Goal: Task Accomplishment & Management: Manage account settings

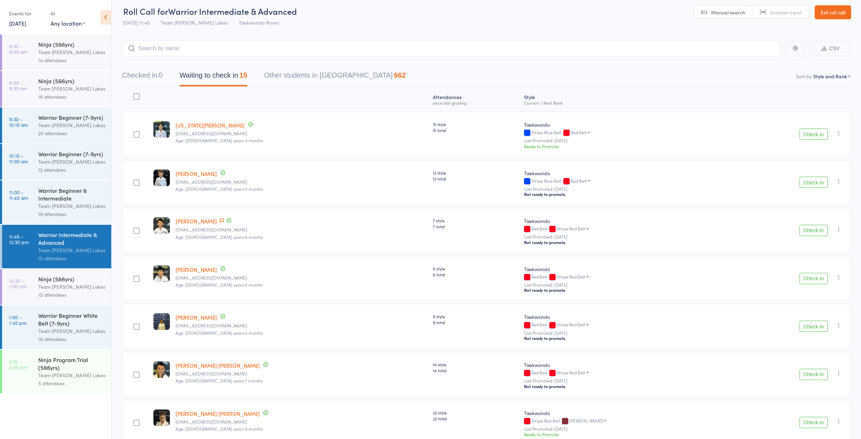
scroll to position [5, 0]
click at [51, 321] on div "Warrior Beginner White Belt (7-9yrs)" at bounding box center [71, 318] width 67 height 15
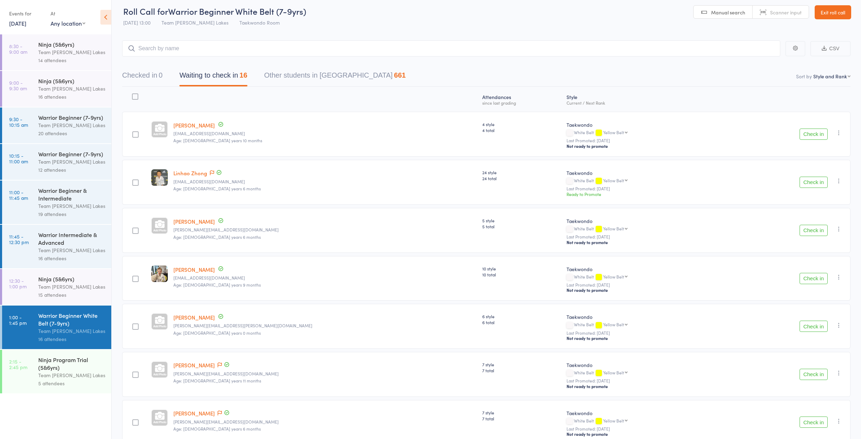
click at [818, 134] on button "Check in" at bounding box center [814, 133] width 28 height 11
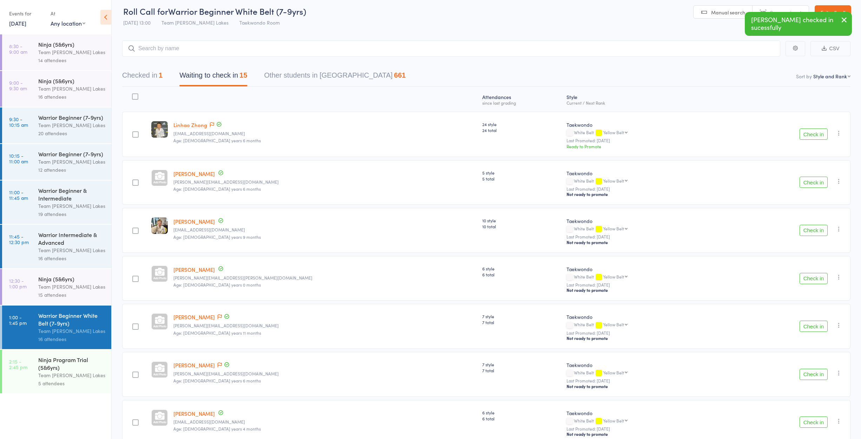
click at [812, 134] on button "Check in" at bounding box center [814, 133] width 28 height 11
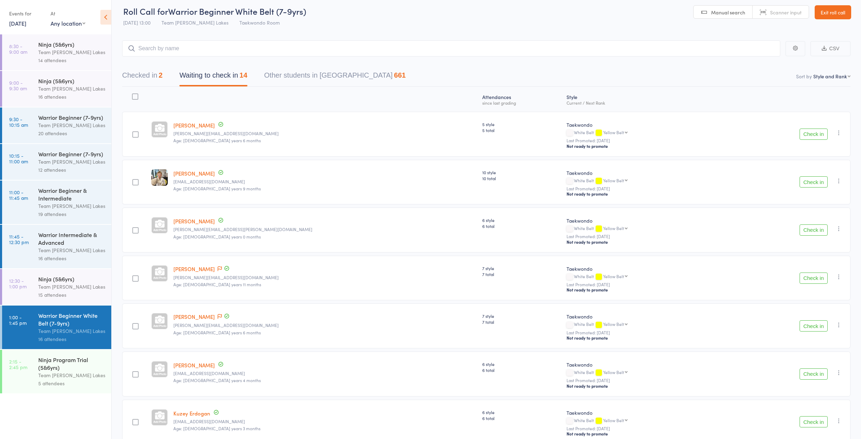
click at [812, 134] on button "Check in" at bounding box center [814, 133] width 28 height 11
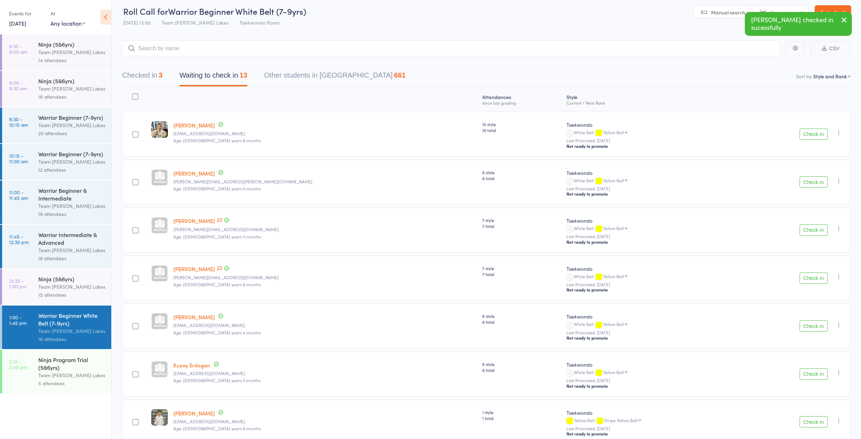
click at [812, 134] on button "Check in" at bounding box center [814, 133] width 28 height 11
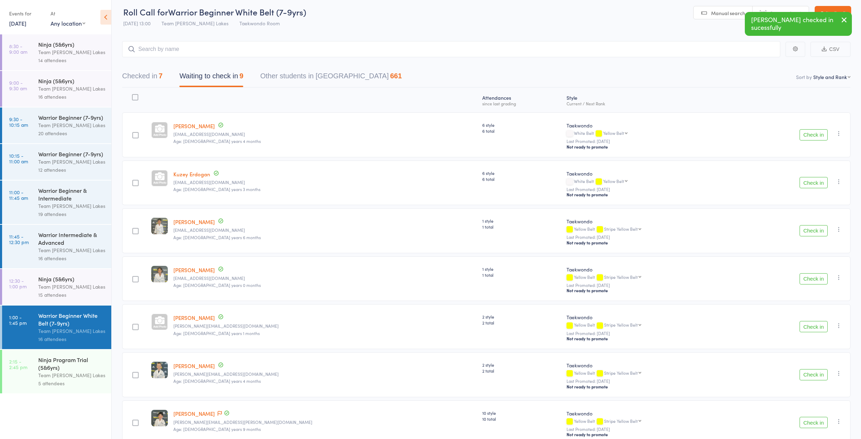
scroll to position [4, 0]
click at [817, 233] on button "Check in" at bounding box center [814, 230] width 28 height 11
click at [812, 233] on button "Check in" at bounding box center [814, 229] width 28 height 11
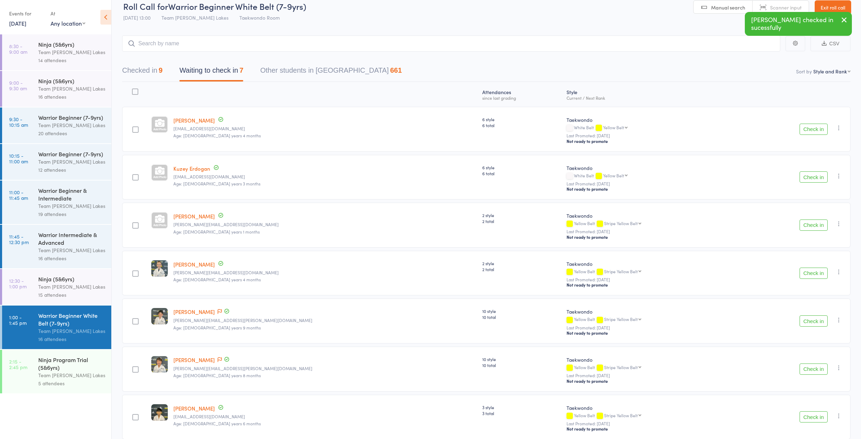
scroll to position [10, 0]
click at [809, 322] on button "Check in" at bounding box center [814, 320] width 28 height 11
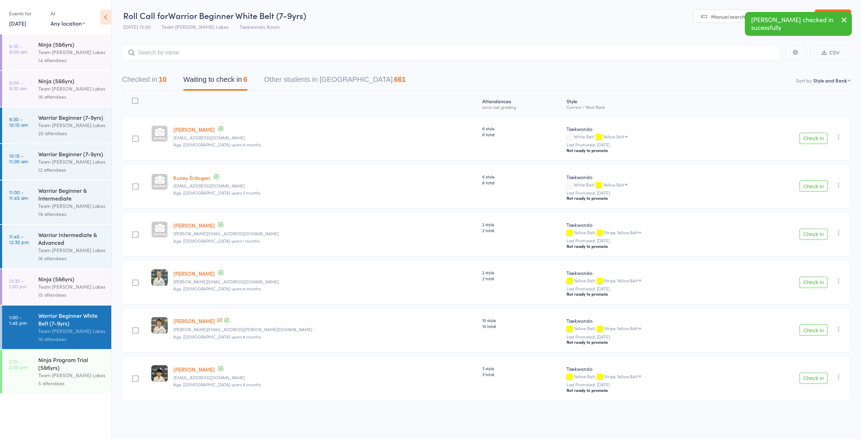
click at [809, 327] on button "Check in" at bounding box center [814, 329] width 28 height 11
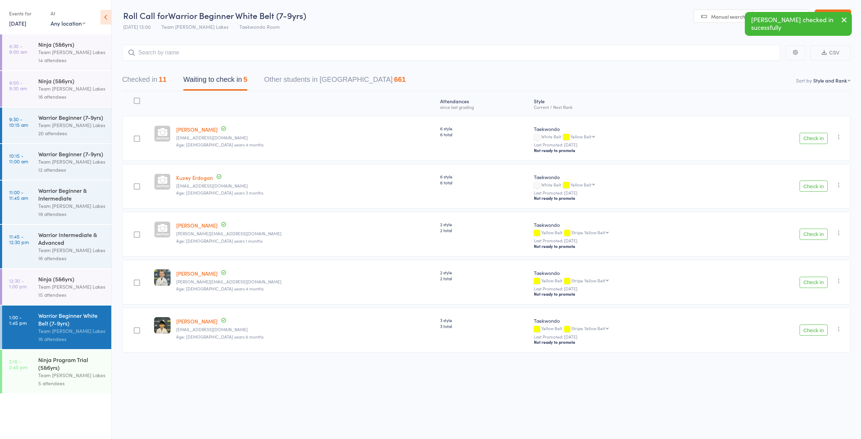
click at [809, 330] on button "Check in" at bounding box center [814, 329] width 28 height 11
drag, startPoint x: 137, startPoint y: 96, endPoint x: 141, endPoint y: 99, distance: 4.8
click at [137, 98] on div at bounding box center [137, 101] width 6 height 6
click at [135, 99] on input "checkbox" at bounding box center [135, 99] width 0 height 0
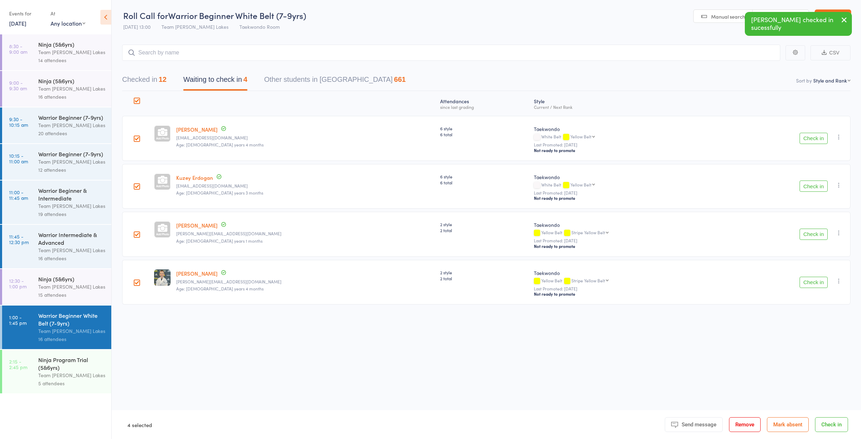
click at [794, 425] on button "Mark absent" at bounding box center [788, 424] width 42 height 15
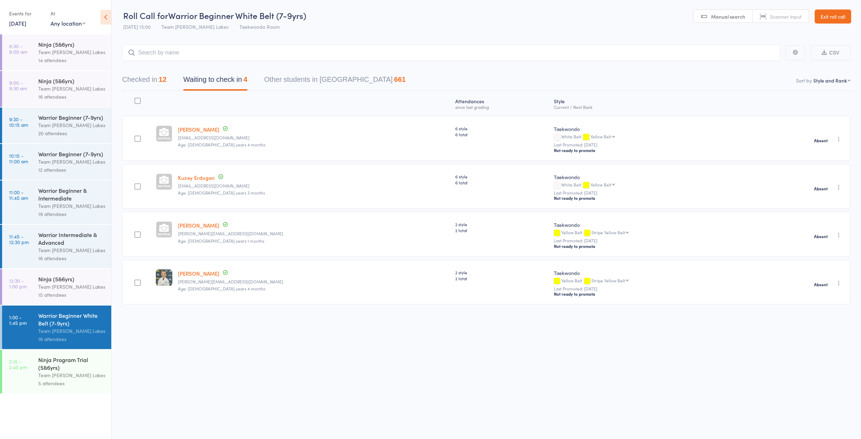
click at [51, 363] on div "Ninja Program Trial (5&6yrs)" at bounding box center [71, 363] width 67 height 15
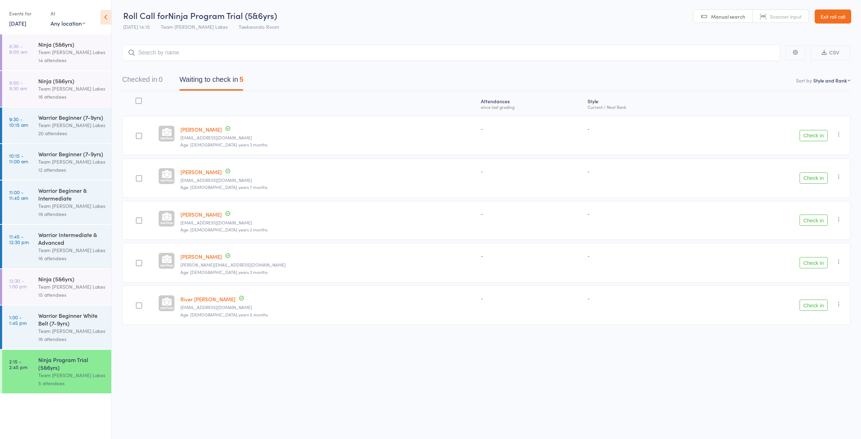
click at [204, 128] on link "Arlo Felsinger" at bounding box center [200, 129] width 41 height 7
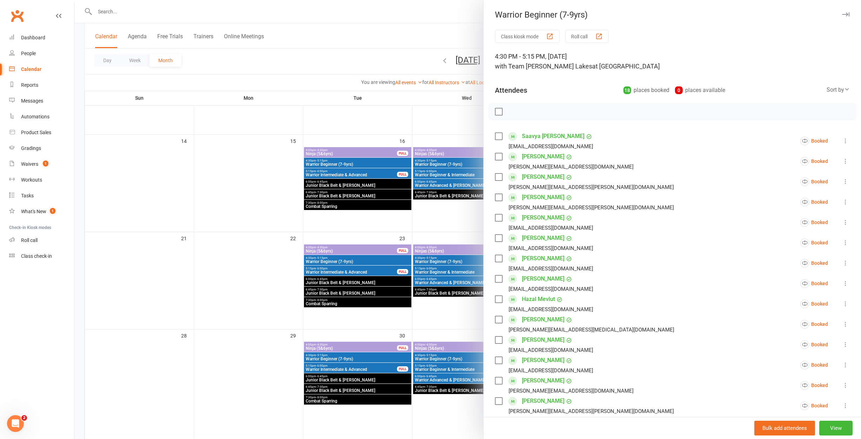
scroll to position [231, 0]
click at [396, 287] on div at bounding box center [467, 219] width 787 height 439
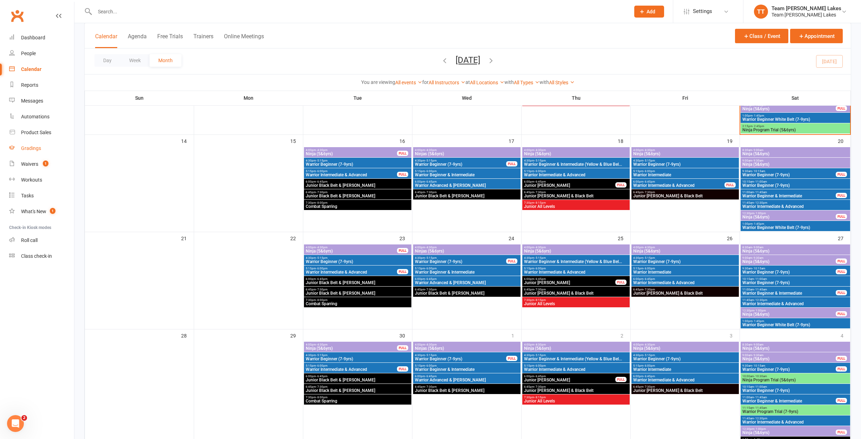
click at [34, 151] on div "Gradings" at bounding box center [31, 148] width 20 height 6
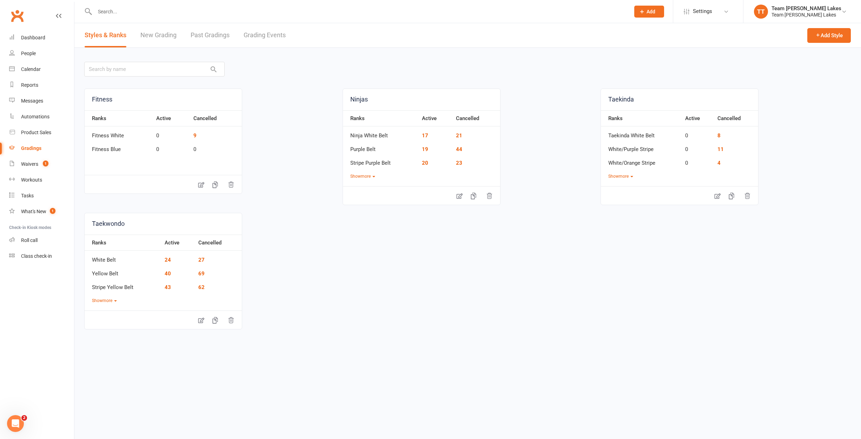
click at [265, 34] on link "Grading Events" at bounding box center [265, 35] width 42 height 24
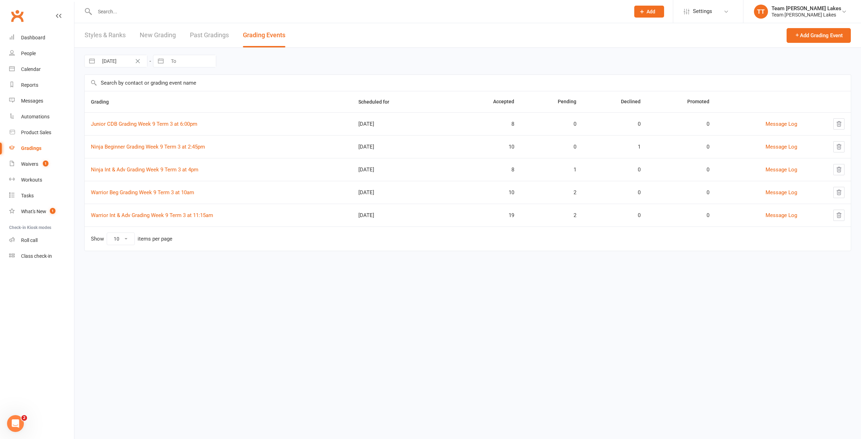
click at [133, 143] on td "Ninja Beginner Grading Week 9 Term 3 at 2:45pm" at bounding box center [218, 146] width 267 height 23
click at [135, 147] on link "Ninja Beginner Grading Week 9 Term 3 at 2:45pm" at bounding box center [148, 147] width 114 height 6
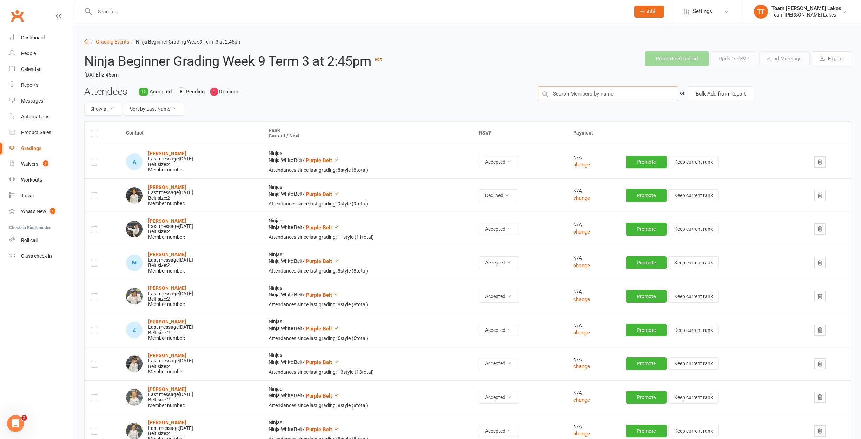
click at [578, 91] on input "text" at bounding box center [608, 93] width 140 height 15
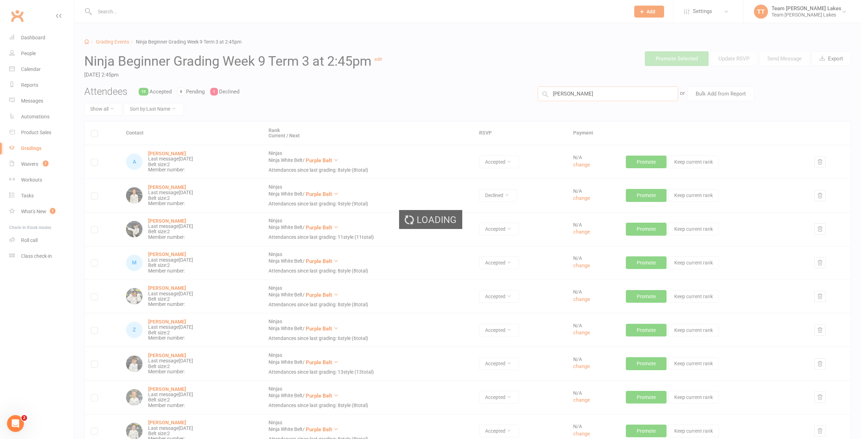
type input "[PERSON_NAME]"
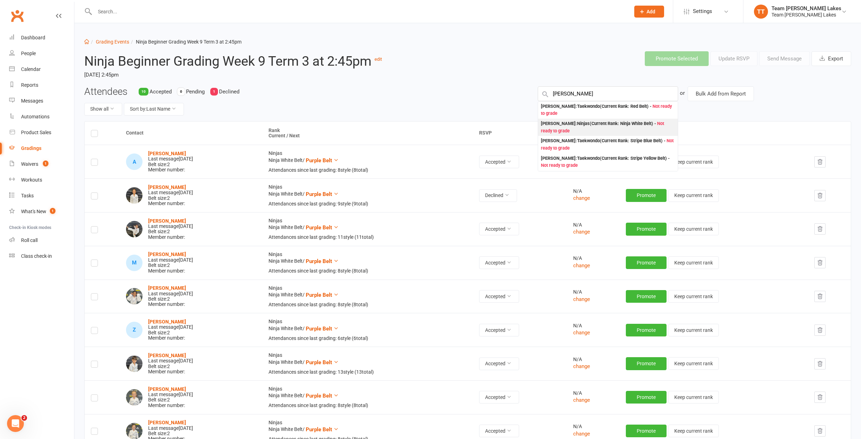
click at [561, 122] on div "[PERSON_NAME] : Ninjas (Current Rank: Ninja White Belt ) - Not ready to grade" at bounding box center [608, 127] width 134 height 14
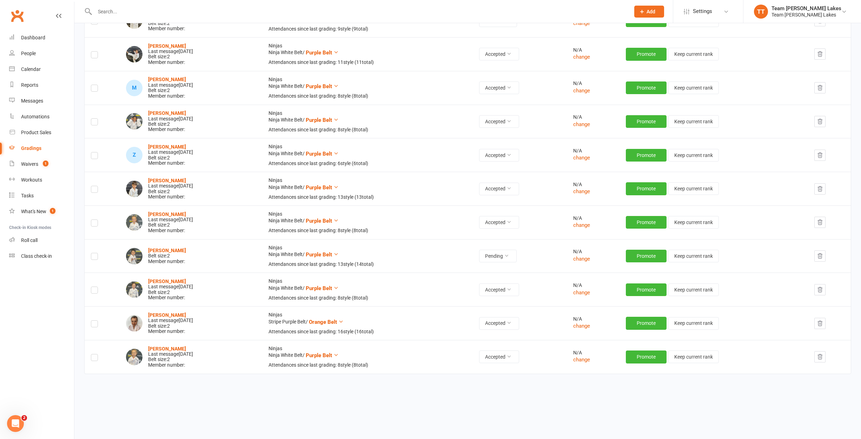
scroll to position [177, 0]
click at [94, 257] on label at bounding box center [94, 257] width 7 height 0
click at [94, 253] on input "checkbox" at bounding box center [94, 253] width 7 height 0
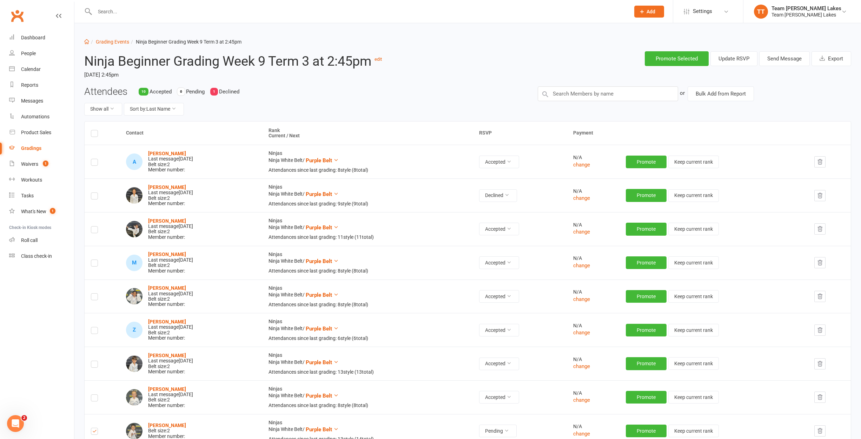
scroll to position [0, 0]
click at [785, 59] on button "Send Message" at bounding box center [784, 58] width 51 height 15
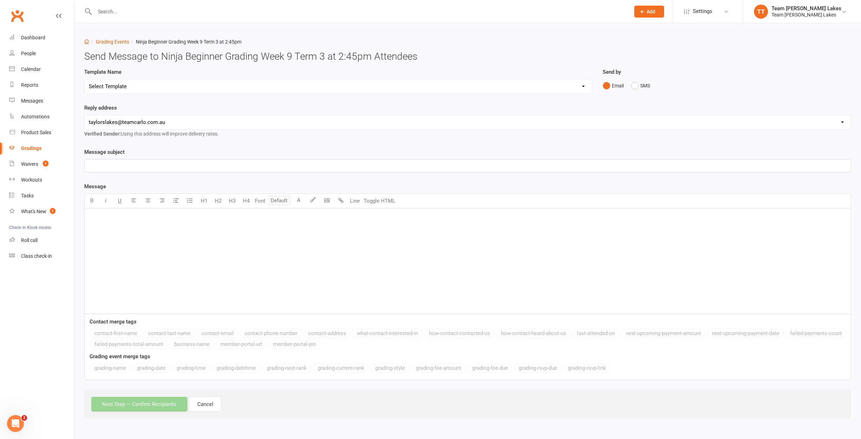
select select "20"
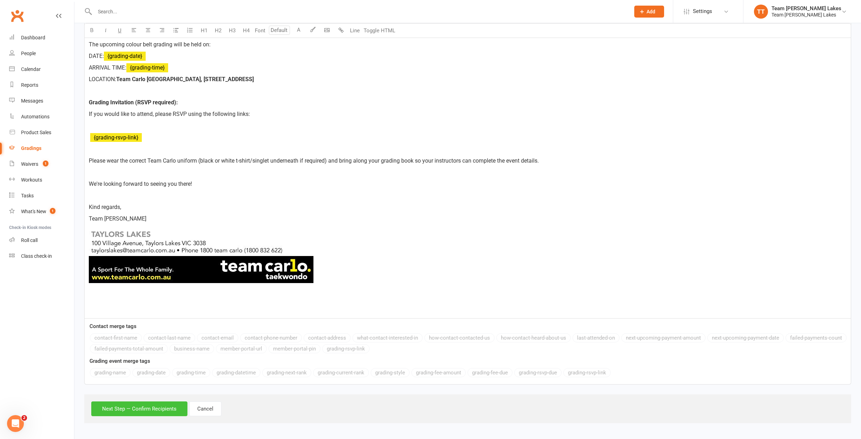
scroll to position [276, 0]
click at [135, 404] on button "Next Step — Confirm Recipients" at bounding box center [139, 408] width 96 height 15
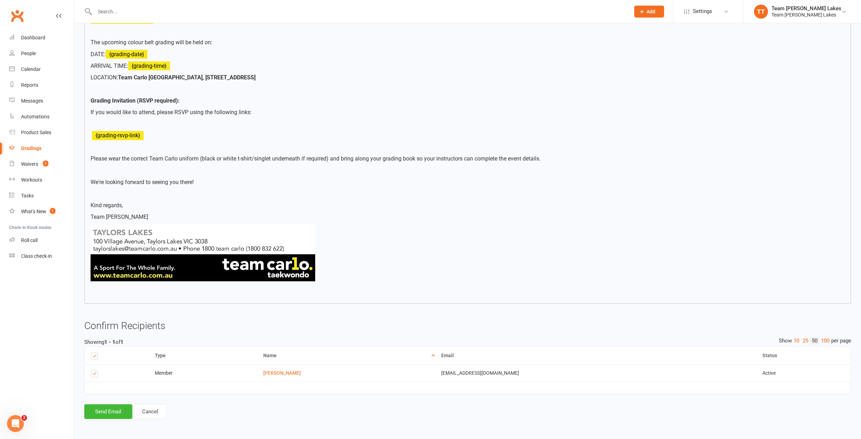
scroll to position [225, 0]
click at [99, 405] on button "Send Email" at bounding box center [108, 411] width 48 height 15
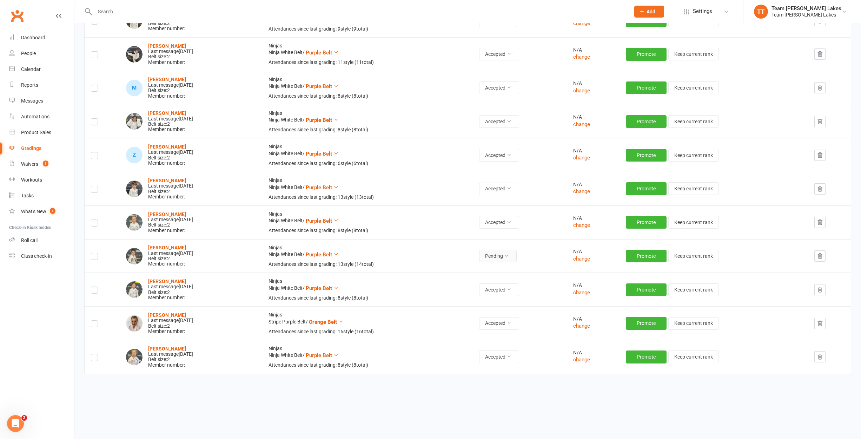
click at [509, 253] on icon at bounding box center [506, 255] width 5 height 5
click at [494, 269] on link "Accepted" at bounding box center [496, 268] width 69 height 14
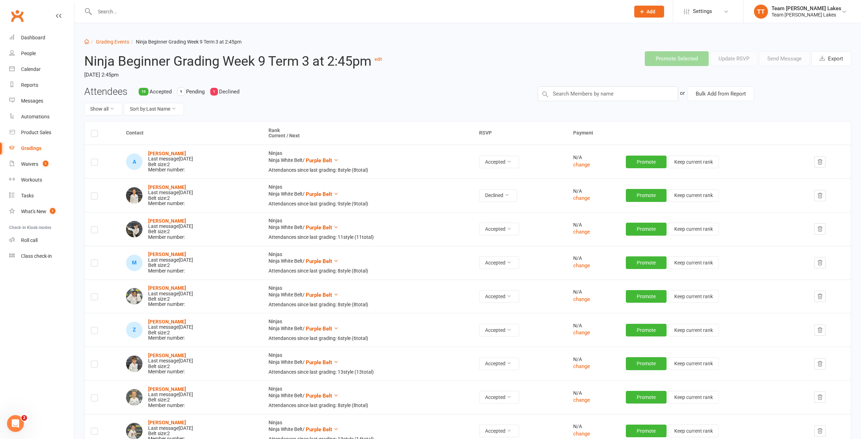
scroll to position [0, 0]
click at [118, 42] on link "Grading Events" at bounding box center [112, 42] width 33 height 6
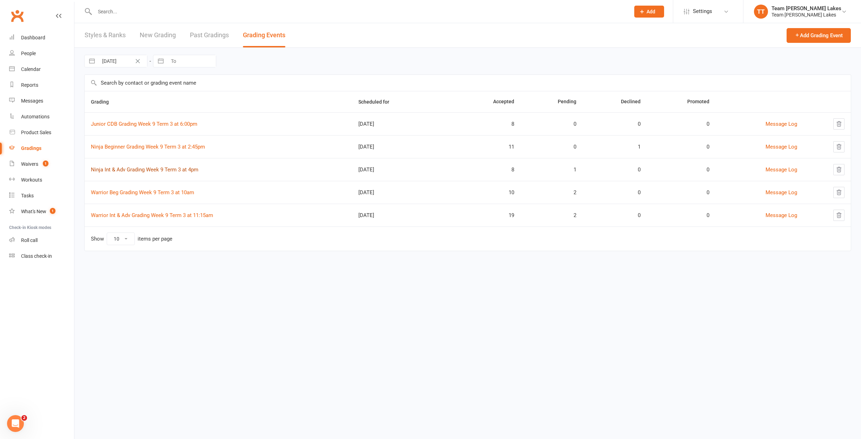
click at [138, 171] on link "Ninja Int & Adv Grading Week 9 Term 3 at 4pm" at bounding box center [144, 169] width 107 height 6
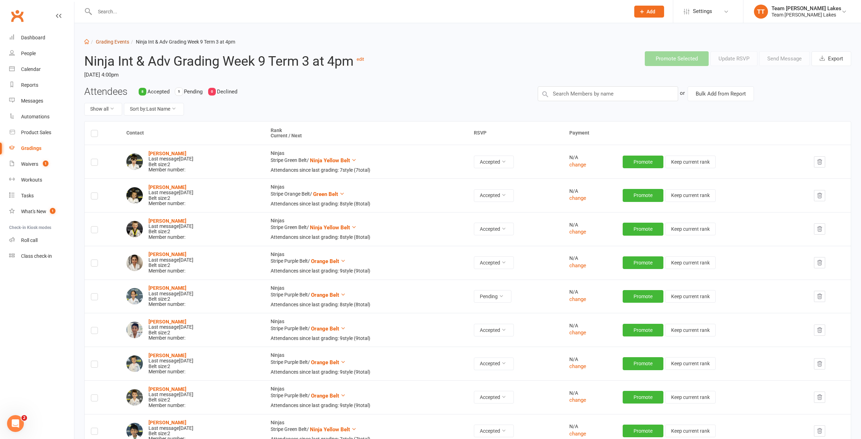
click at [112, 42] on link "Grading Events" at bounding box center [112, 42] width 33 height 6
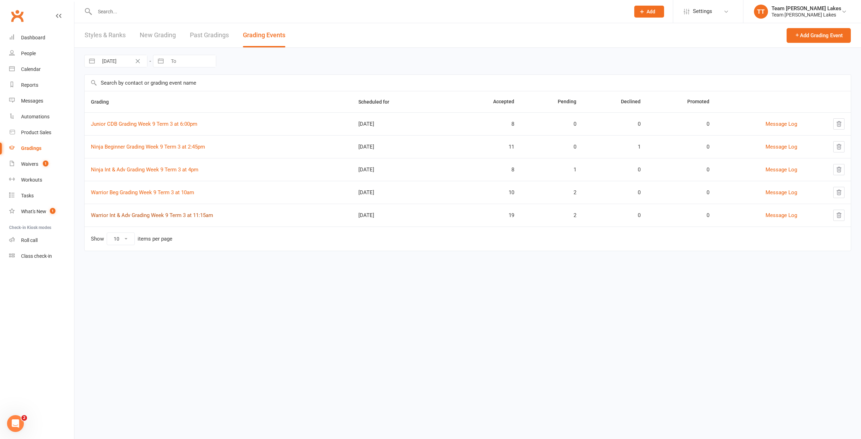
click at [133, 215] on link "Warrior Int & Adv Grading Week 9 Term 3 at 11:15am" at bounding box center [152, 215] width 122 height 6
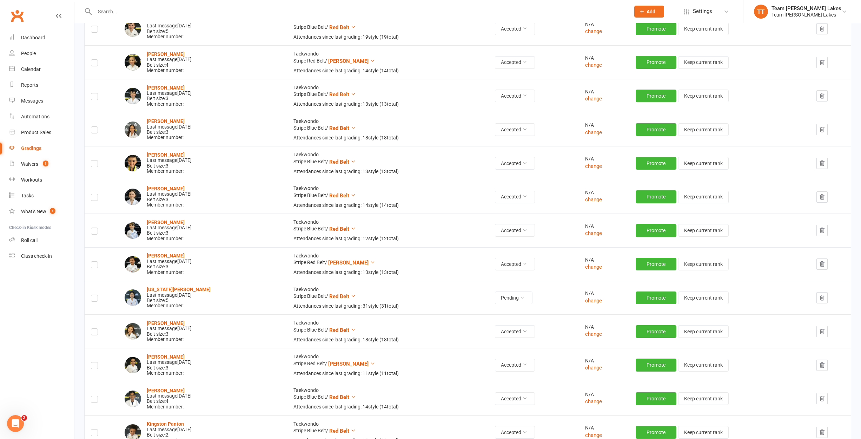
scroll to position [292, 0]
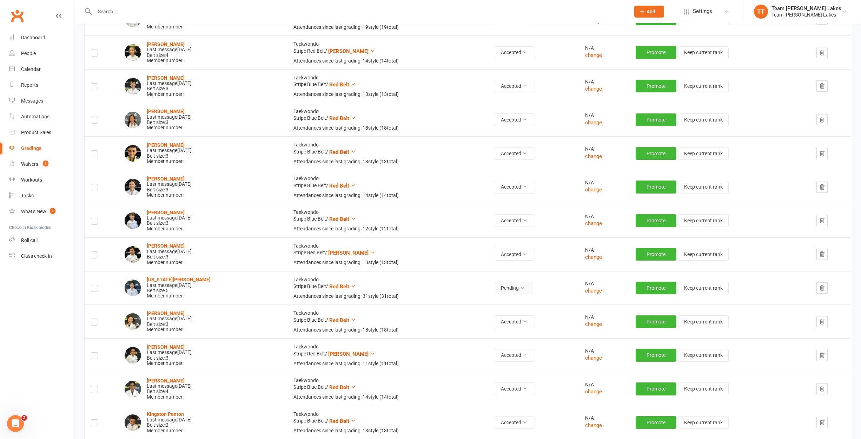
click at [527, 287] on button "Pending" at bounding box center [514, 287] width 38 height 13
click at [498, 296] on link "Accepted" at bounding box center [496, 299] width 69 height 14
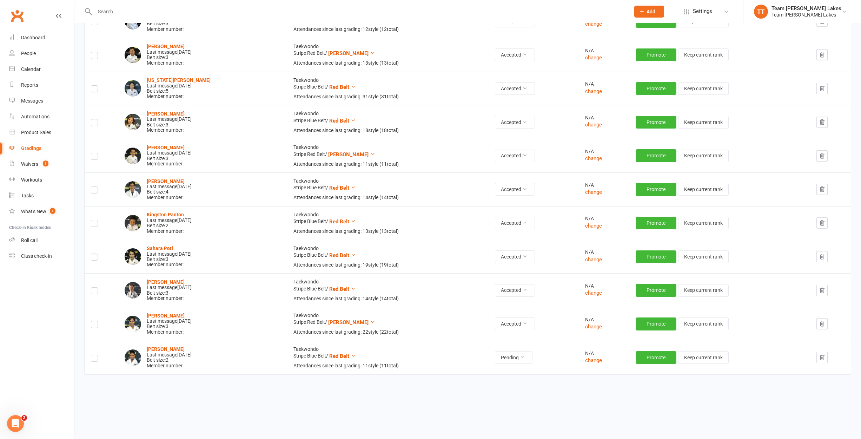
scroll to position [491, 0]
click at [170, 346] on strong "[PERSON_NAME]" at bounding box center [166, 349] width 38 height 6
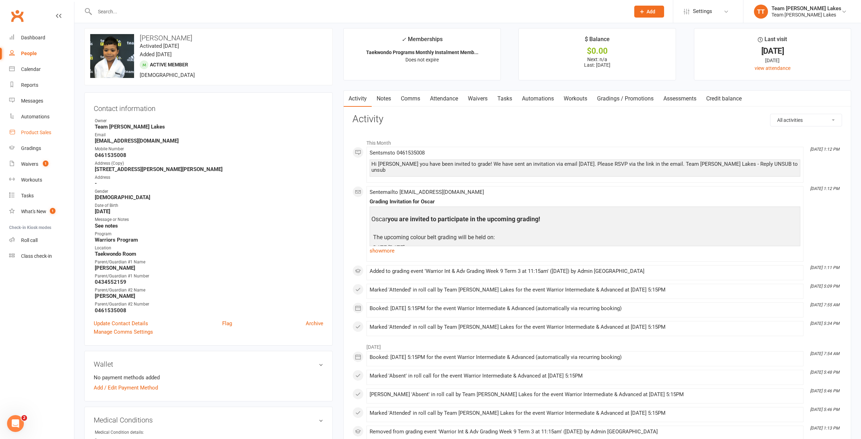
scroll to position [5, 0]
click at [32, 68] on div "Calendar" at bounding box center [31, 69] width 20 height 6
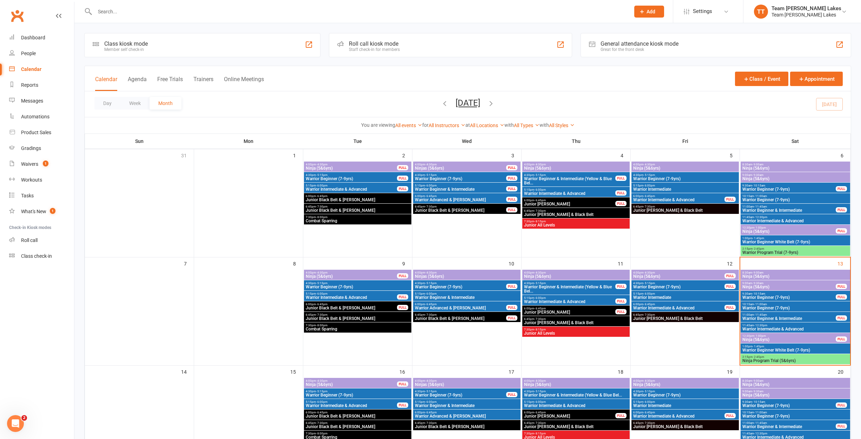
click at [667, 383] on span "Ninja (5&6yrs)" at bounding box center [685, 384] width 105 height 4
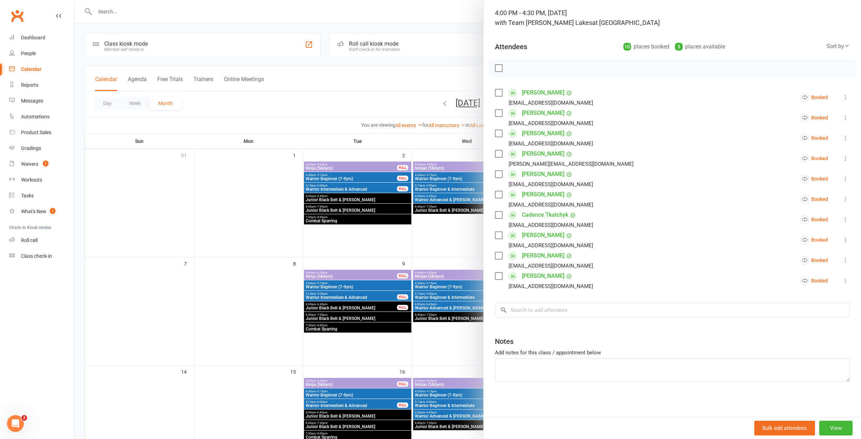
scroll to position [44, 0]
click at [581, 313] on input "search" at bounding box center [672, 310] width 355 height 15
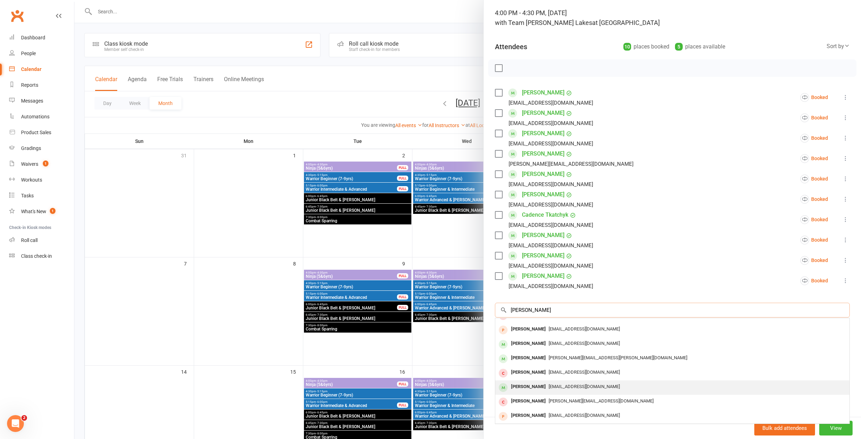
scroll to position [37, 0]
type input "[PERSON_NAME]"
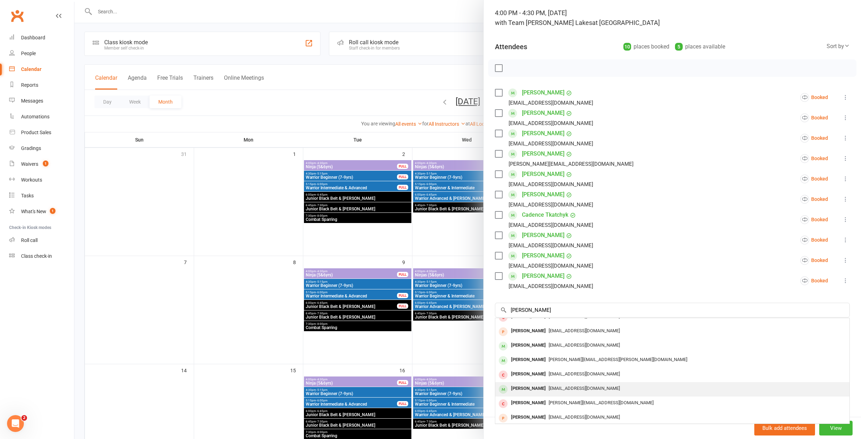
click at [527, 385] on div "[PERSON_NAME]" at bounding box center [528, 388] width 40 height 10
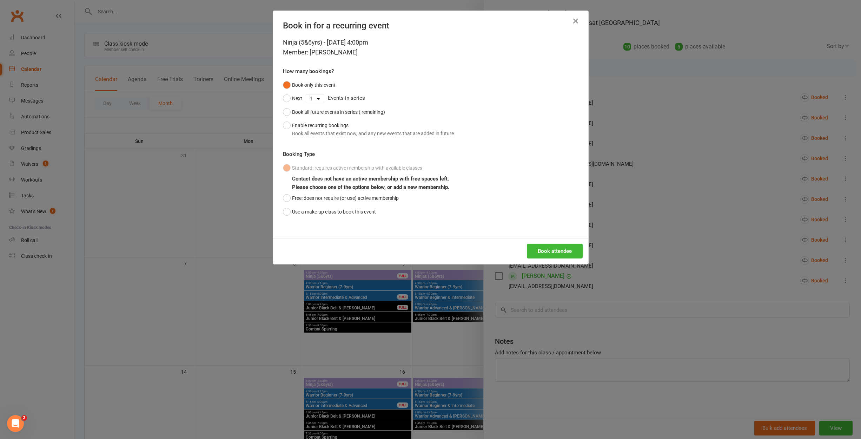
scroll to position [0, 0]
click at [356, 211] on button "Use a make-up class to book this event" at bounding box center [329, 211] width 93 height 13
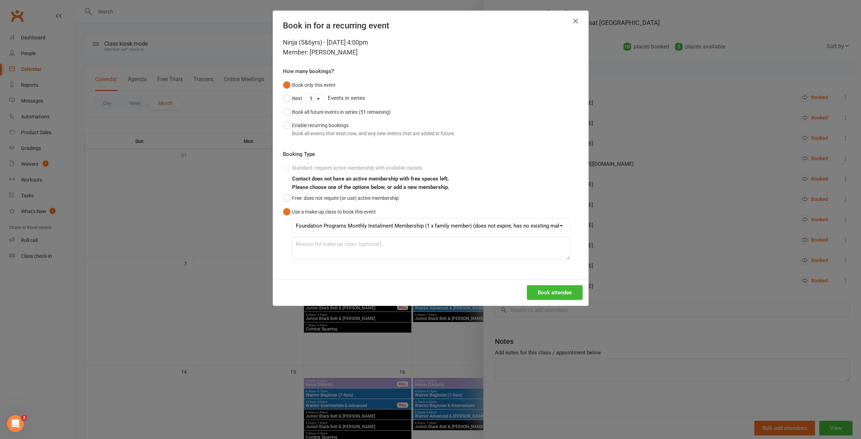
click at [548, 291] on button "Book attendee" at bounding box center [555, 292] width 56 height 15
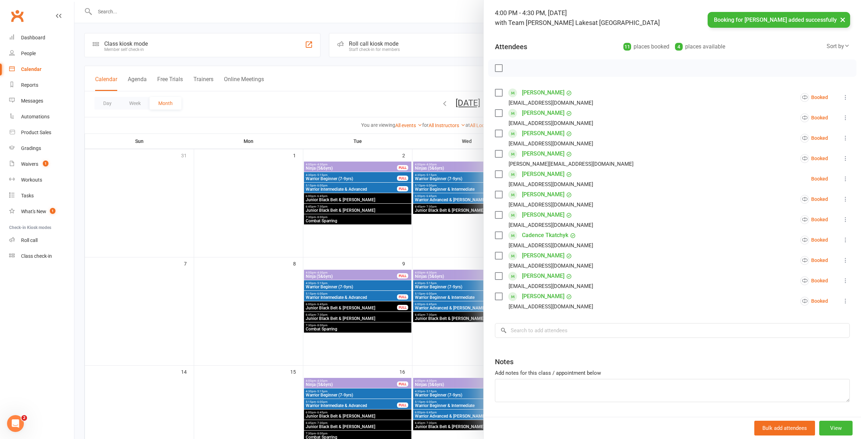
click at [259, 214] on div at bounding box center [467, 219] width 787 height 439
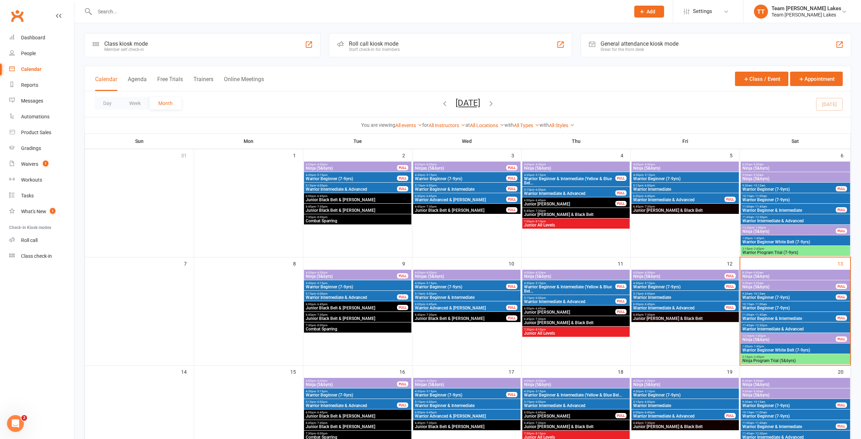
click at [760, 327] on span "Warrior Intermediate & Advanced" at bounding box center [795, 329] width 107 height 4
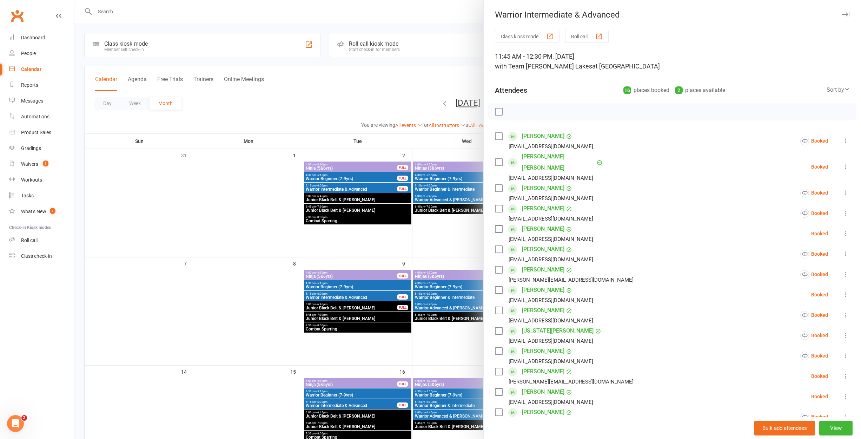
click at [584, 39] on button "Roll call" at bounding box center [587, 36] width 44 height 13
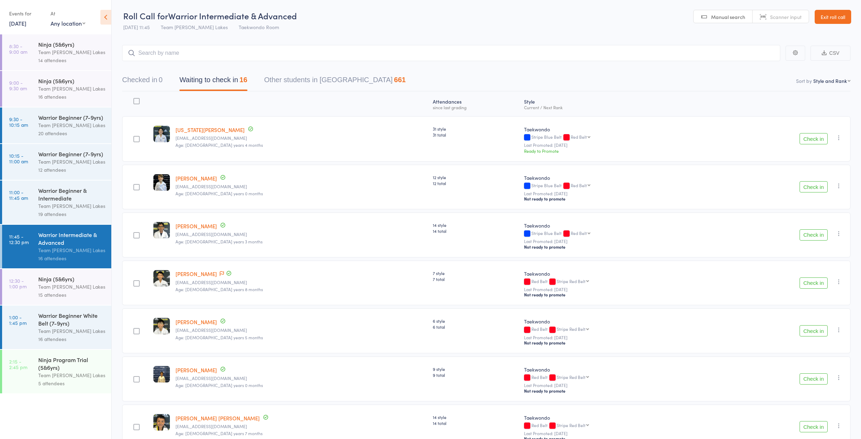
click at [812, 140] on button "Check in" at bounding box center [814, 138] width 28 height 11
click at [809, 137] on button "Check in" at bounding box center [814, 138] width 28 height 11
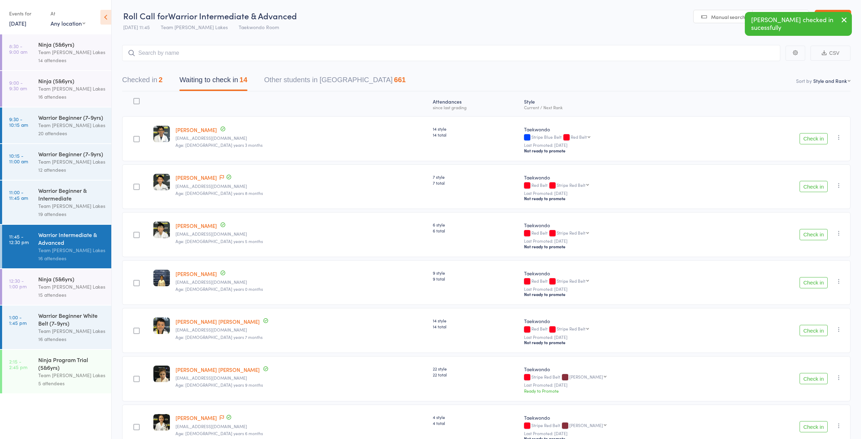
click at [809, 138] on button "Check in" at bounding box center [814, 138] width 28 height 11
click at [809, 139] on button "Check in" at bounding box center [814, 138] width 28 height 11
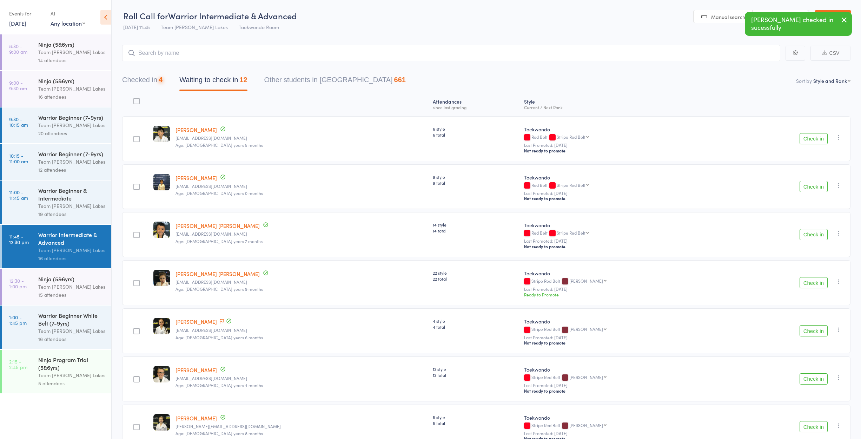
click at [809, 139] on button "Check in" at bounding box center [814, 138] width 28 height 11
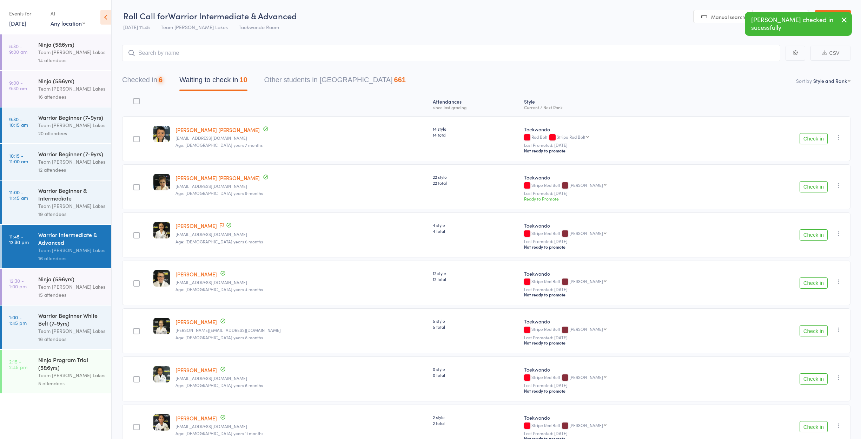
click at [809, 139] on button "Check in" at bounding box center [814, 138] width 28 height 11
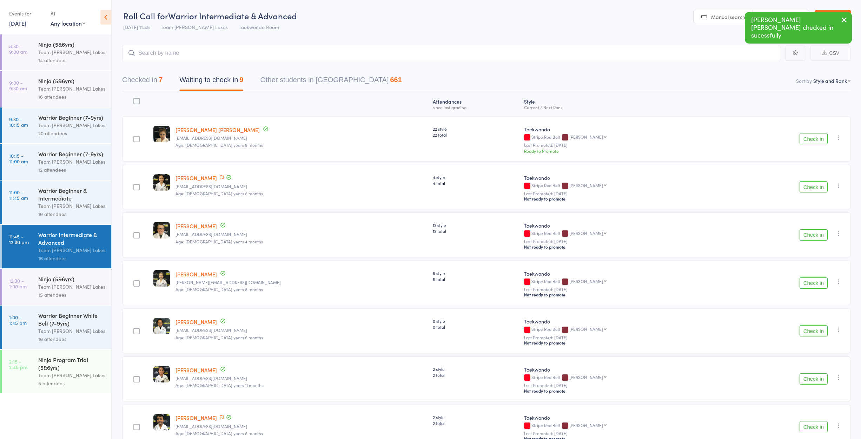
click at [810, 187] on button "Check in" at bounding box center [814, 186] width 28 height 11
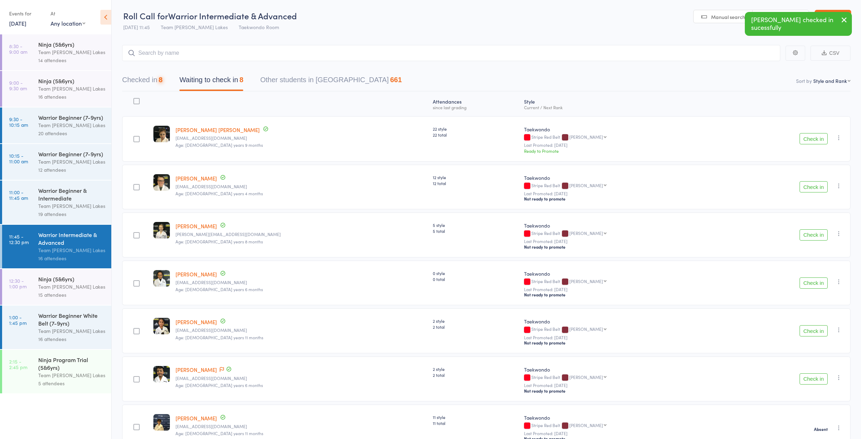
scroll to position [0, 0]
click at [810, 187] on button "Check in" at bounding box center [814, 186] width 28 height 11
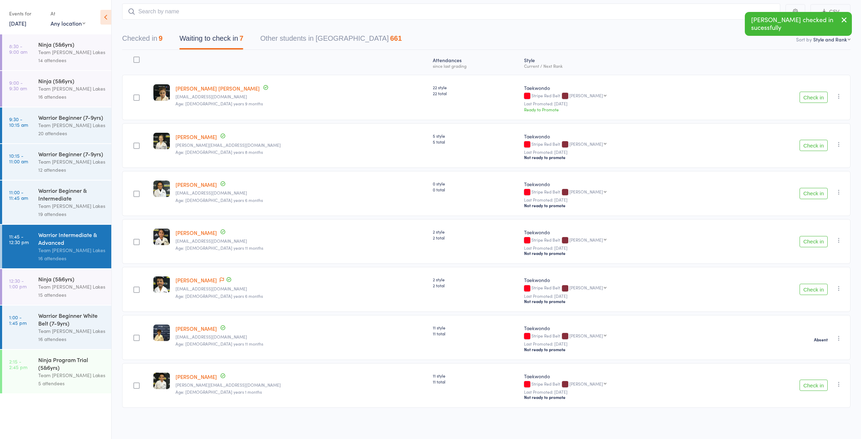
scroll to position [42, 0]
click at [808, 289] on button "Check in" at bounding box center [814, 289] width 28 height 11
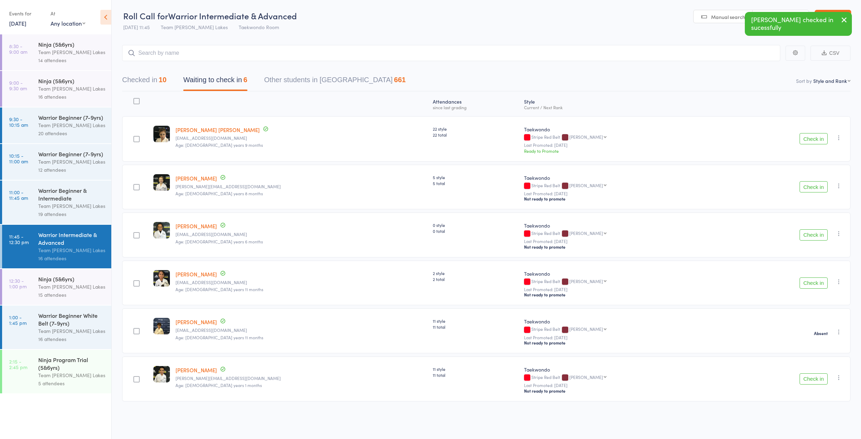
scroll to position [0, 0]
click at [822, 283] on button "Check in" at bounding box center [814, 282] width 28 height 11
click at [812, 233] on button "Check in" at bounding box center [814, 234] width 28 height 11
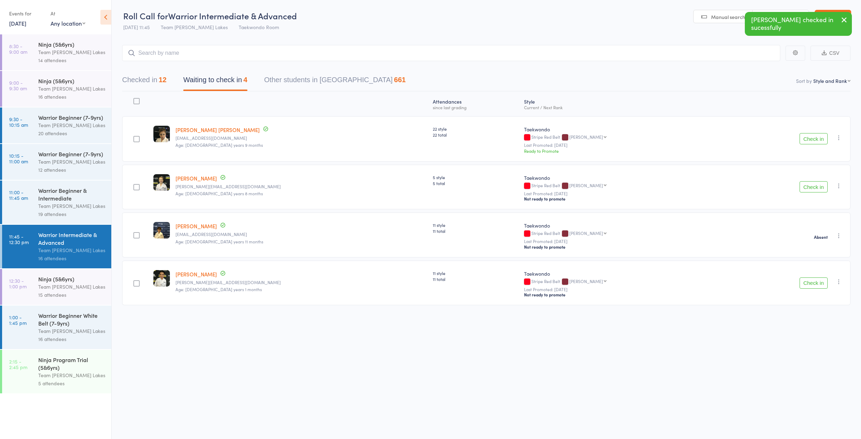
click at [815, 186] on button "Check in" at bounding box center [814, 186] width 28 height 11
click at [140, 98] on div at bounding box center [136, 101] width 6 height 6
click at [135, 99] on input "checkbox" at bounding box center [135, 99] width 0 height 0
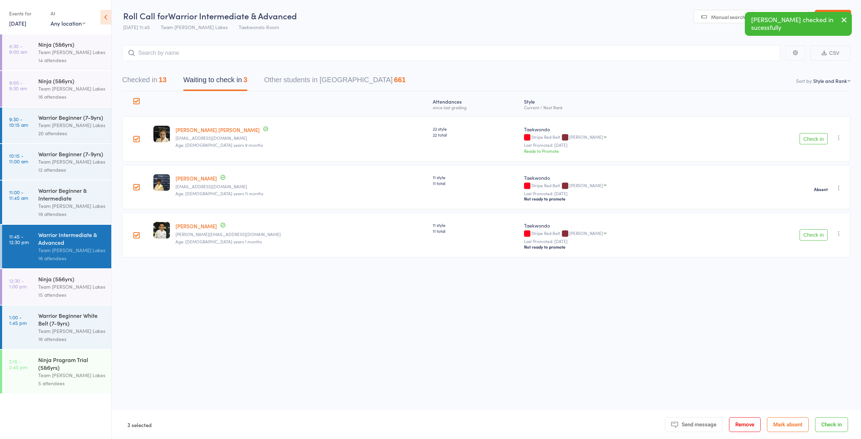
click at [798, 425] on button "Mark absent" at bounding box center [788, 424] width 42 height 15
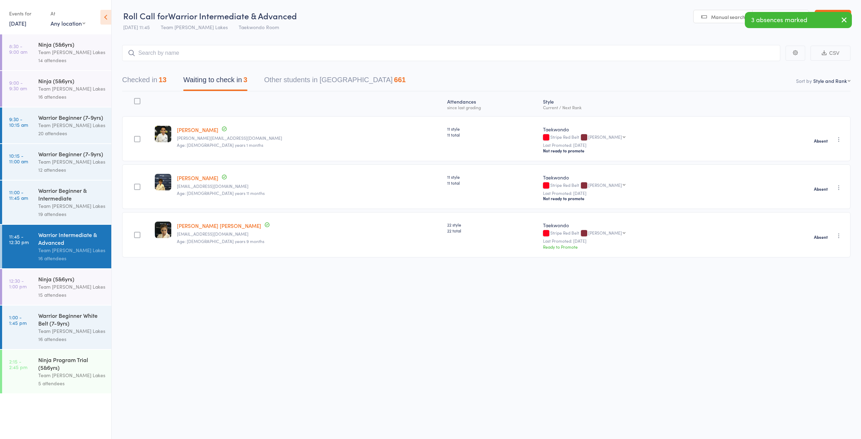
click at [61, 280] on div "Ninja (5&6yrs)" at bounding box center [71, 279] width 67 height 8
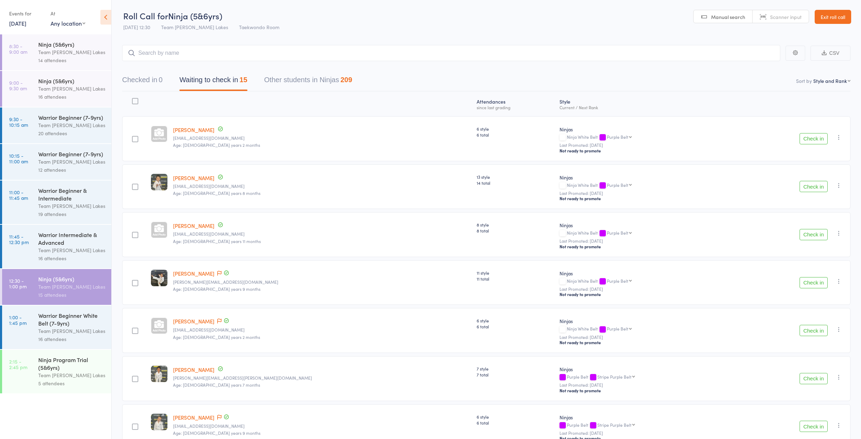
click at [57, 238] on div "Warrior Intermediate & Advanced" at bounding box center [71, 238] width 67 height 15
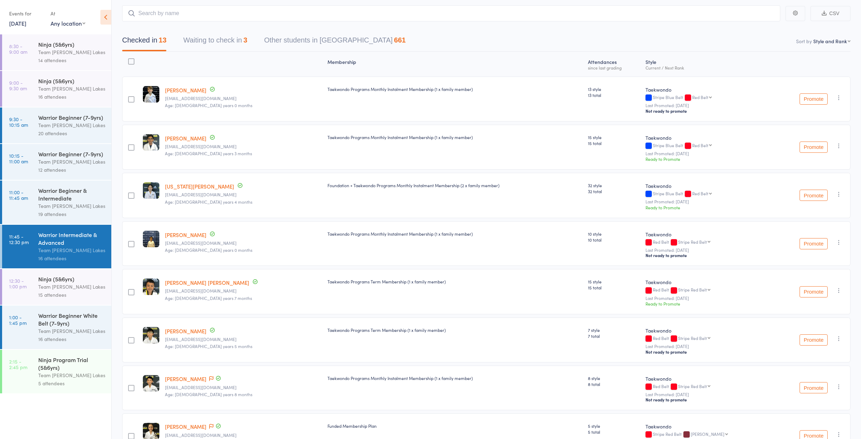
scroll to position [59, 0]
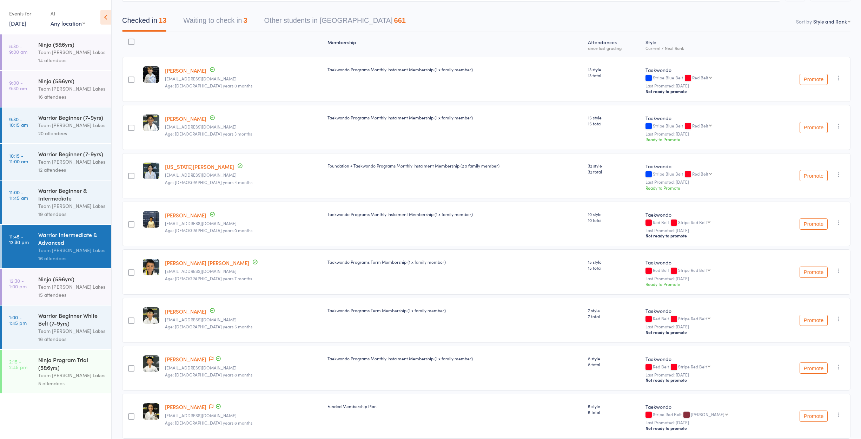
click at [806, 270] on button "Promote" at bounding box center [814, 271] width 28 height 11
click at [57, 279] on div "Ninja (5&6yrs)" at bounding box center [71, 279] width 67 height 8
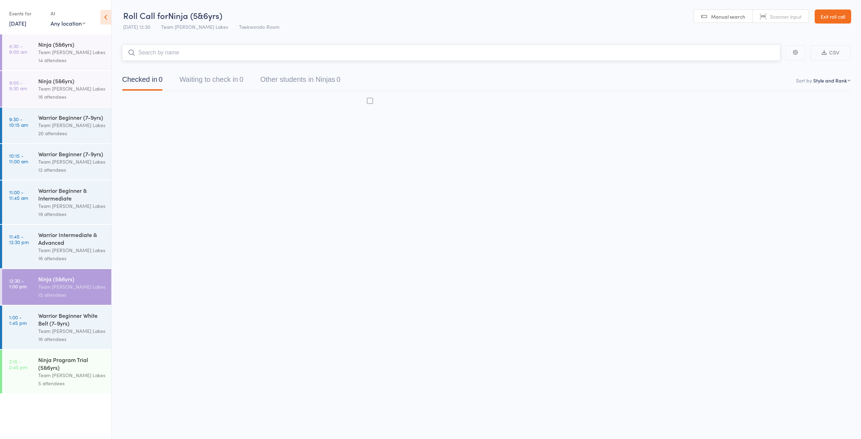
scroll to position [5, 0]
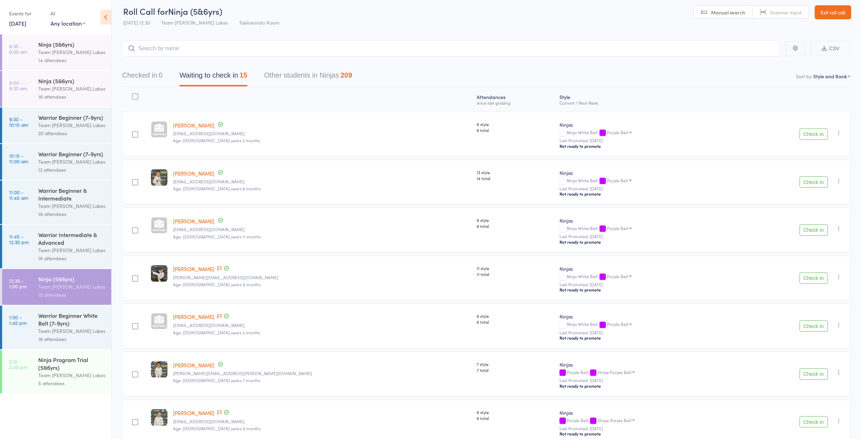
click at [810, 133] on button "Check in" at bounding box center [814, 133] width 28 height 11
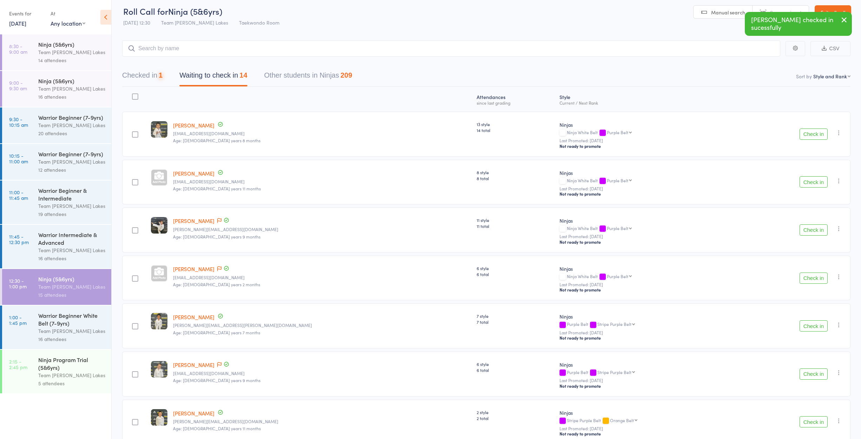
click at [810, 133] on button "Check in" at bounding box center [814, 133] width 28 height 11
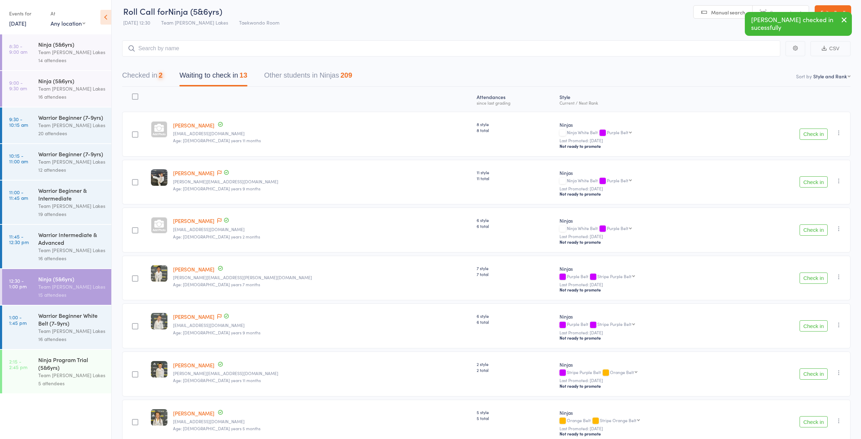
click at [810, 133] on button "Check in" at bounding box center [814, 133] width 28 height 11
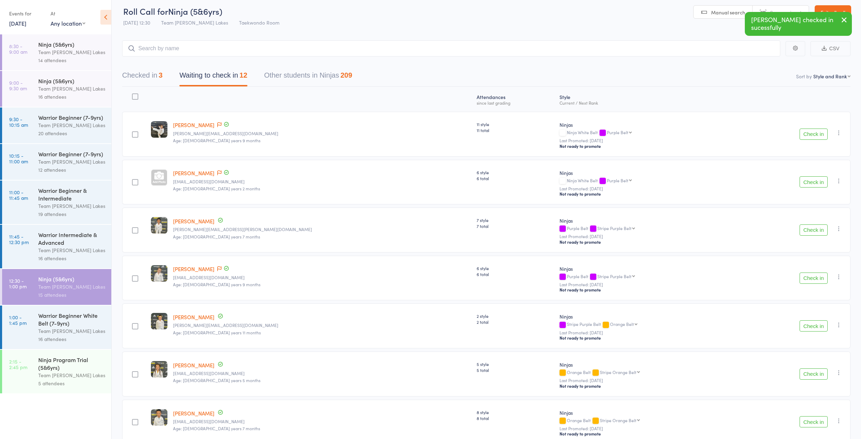
click at [810, 133] on button "Check in" at bounding box center [814, 133] width 28 height 11
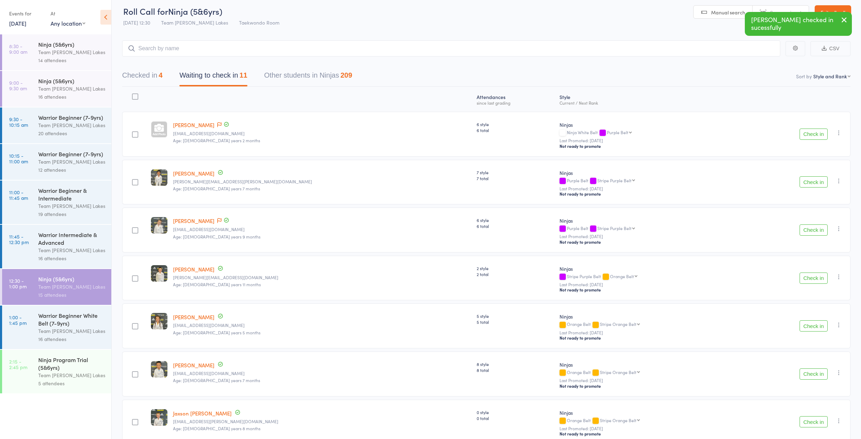
click at [808, 184] on button "Check in" at bounding box center [814, 181] width 28 height 11
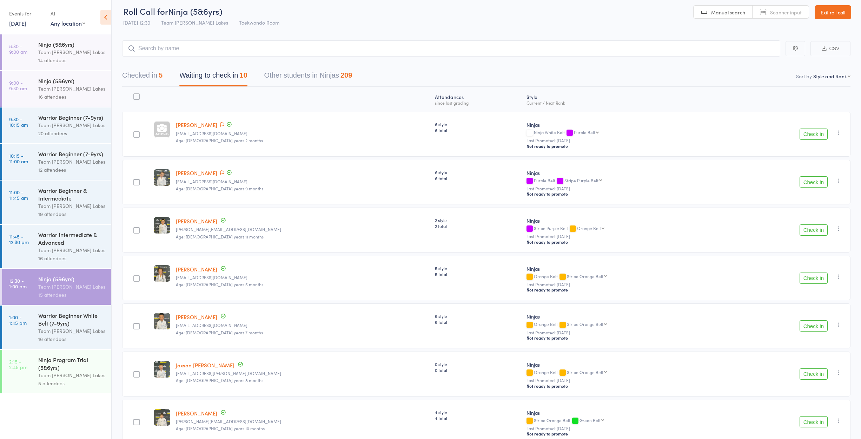
click at [808, 184] on button "Check in" at bounding box center [814, 181] width 28 height 11
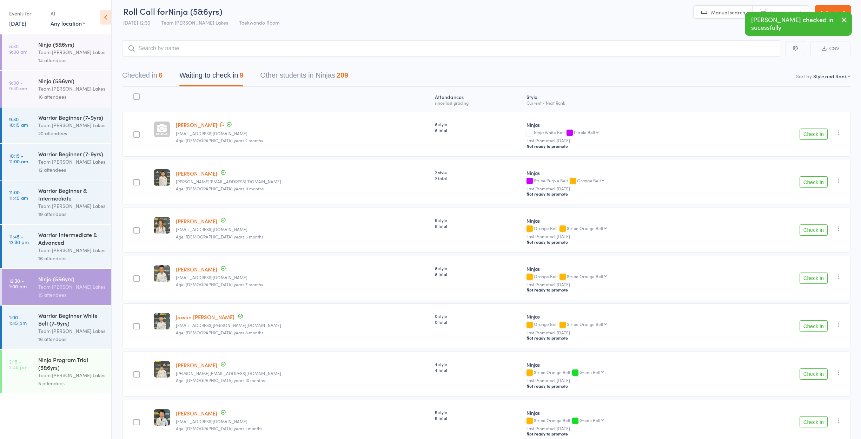
click at [808, 184] on button "Check in" at bounding box center [814, 181] width 28 height 11
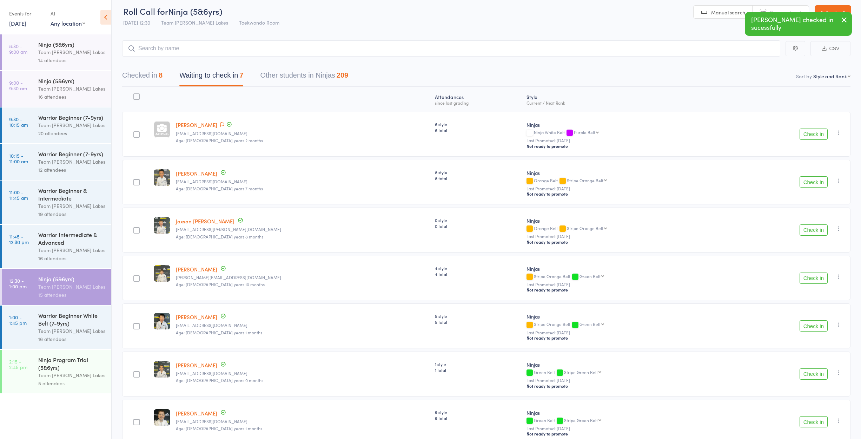
click at [817, 230] on button "Check in" at bounding box center [814, 229] width 28 height 11
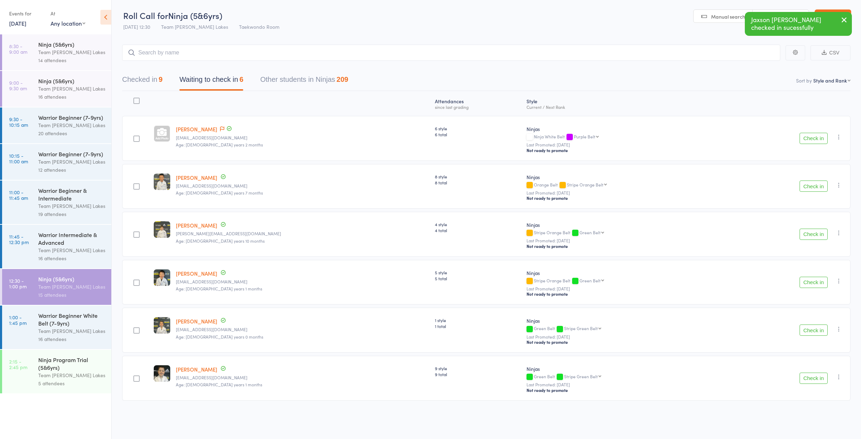
click at [810, 233] on button "Check in" at bounding box center [814, 233] width 28 height 11
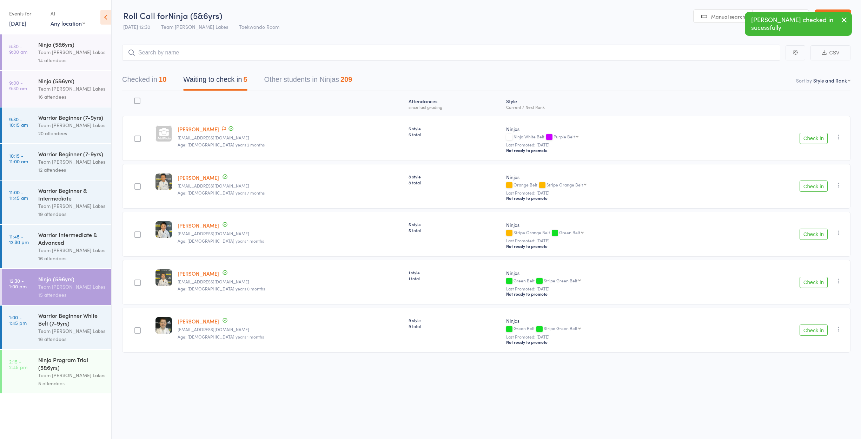
click at [810, 233] on button "Check in" at bounding box center [814, 233] width 28 height 11
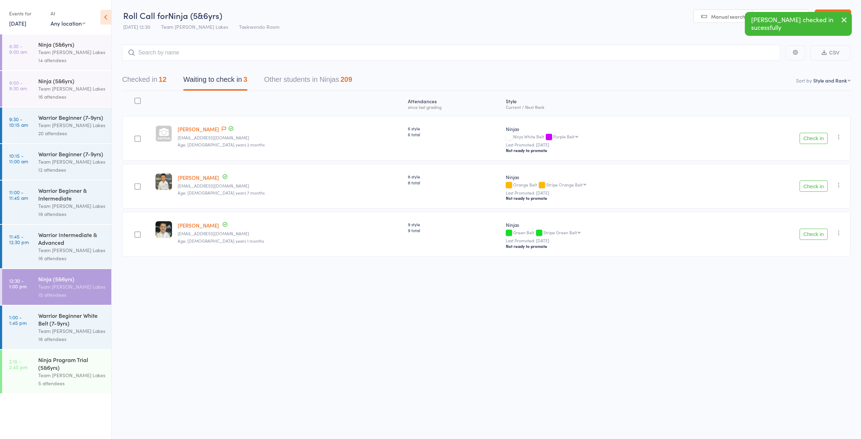
click at [810, 231] on button "Check in" at bounding box center [814, 233] width 28 height 11
click at [137, 98] on div at bounding box center [137, 101] width 6 height 6
click at [136, 99] on input "checkbox" at bounding box center [136, 99] width 0 height 0
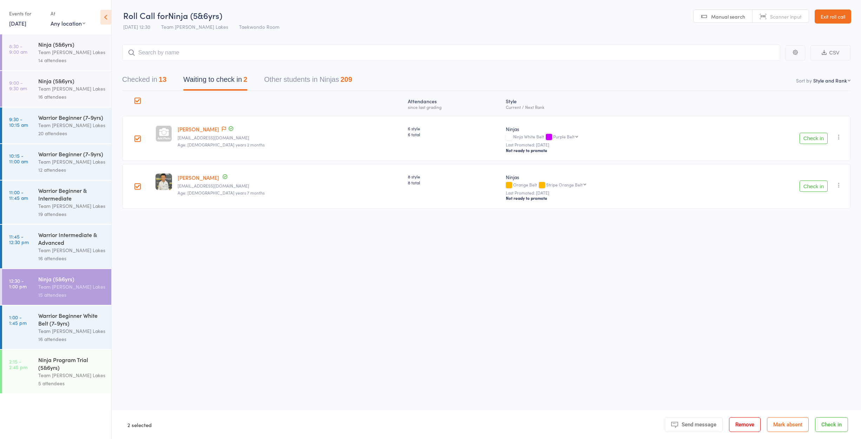
click at [782, 426] on button "Mark absent" at bounding box center [788, 424] width 42 height 15
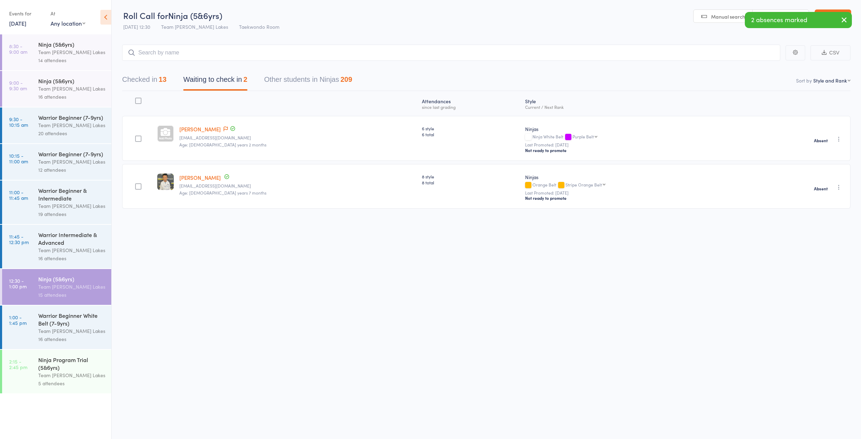
click at [211, 74] on button "Waiting to check in 2" at bounding box center [215, 81] width 64 height 19
click at [144, 77] on button "Checked in 13" at bounding box center [144, 81] width 44 height 19
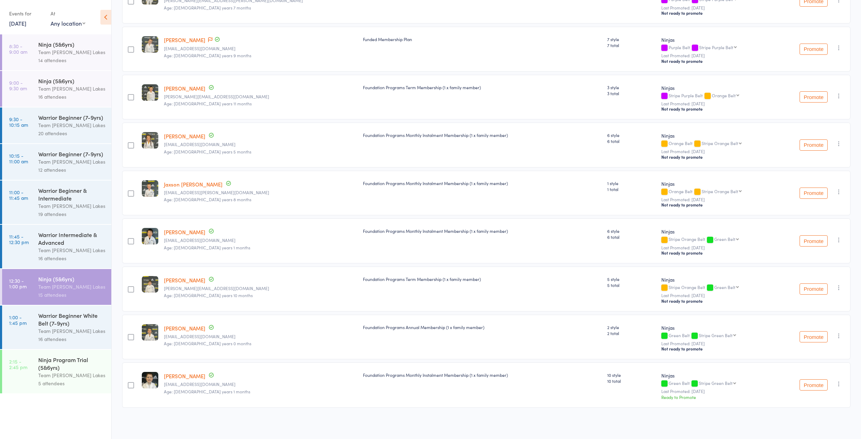
scroll to position [331, 0]
click at [814, 386] on button "Promote" at bounding box center [814, 384] width 28 height 11
drag, startPoint x: 34, startPoint y: 329, endPoint x: 36, endPoint y: 324, distance: 4.6
click at [34, 327] on link "1:00 - 1:45 pm Warrior Beginner White Belt (7-9yrs) Team Carlo Taylors Lakes 16…" at bounding box center [56, 327] width 109 height 44
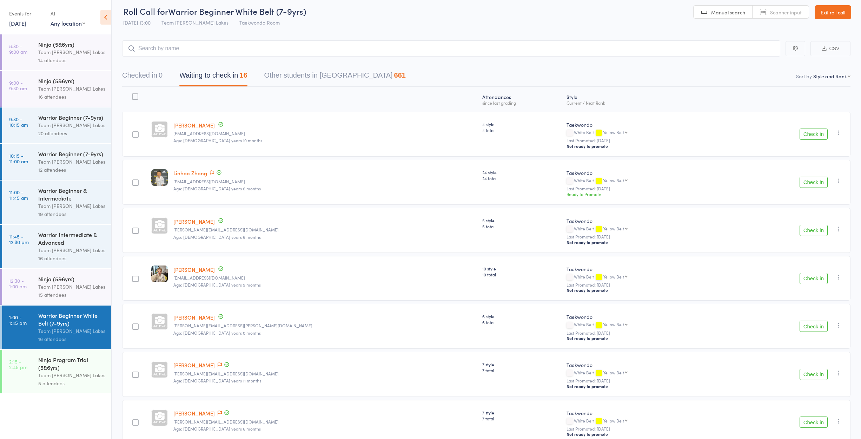
scroll to position [5, 0]
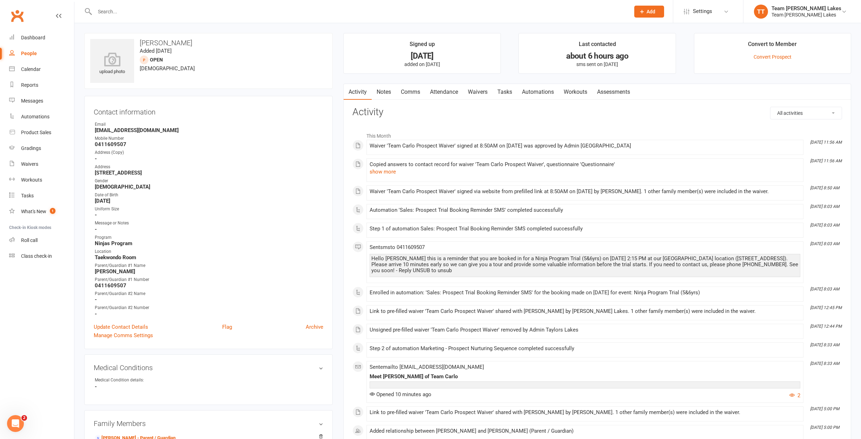
click at [482, 91] on link "Waivers" at bounding box center [477, 92] width 29 height 16
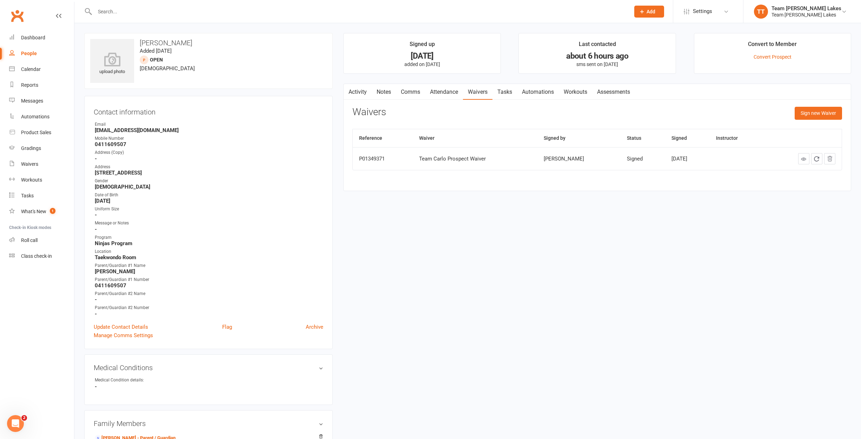
click at [39, 68] on div "Calendar" at bounding box center [31, 69] width 20 height 6
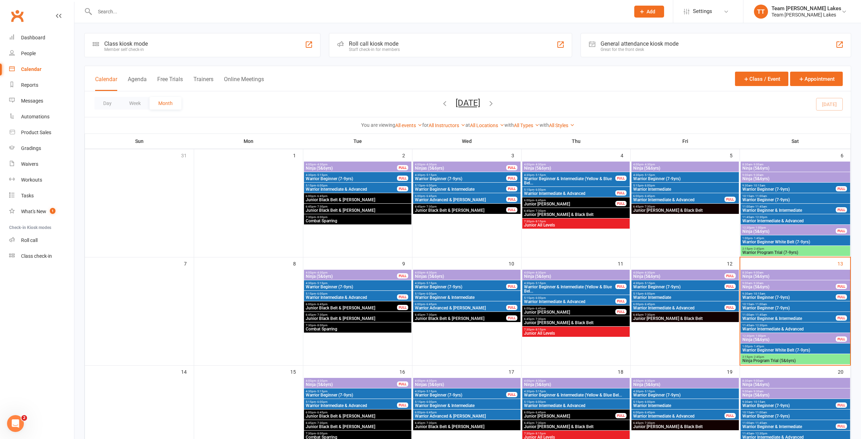
click at [786, 357] on span "2:15pm - 2:45pm" at bounding box center [795, 356] width 107 height 3
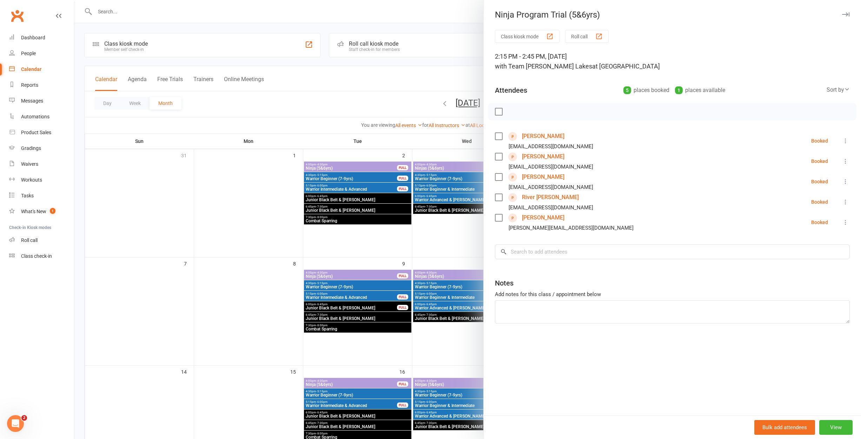
click at [543, 136] on link "[PERSON_NAME]" at bounding box center [543, 136] width 42 height 11
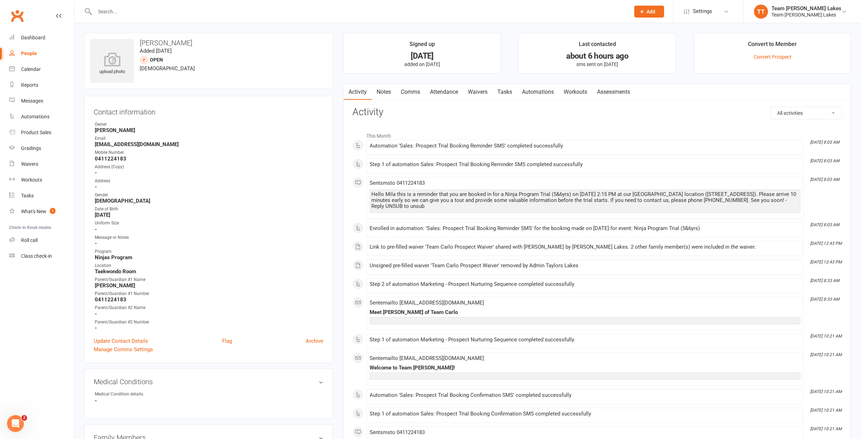
click at [482, 91] on link "Waivers" at bounding box center [477, 92] width 29 height 16
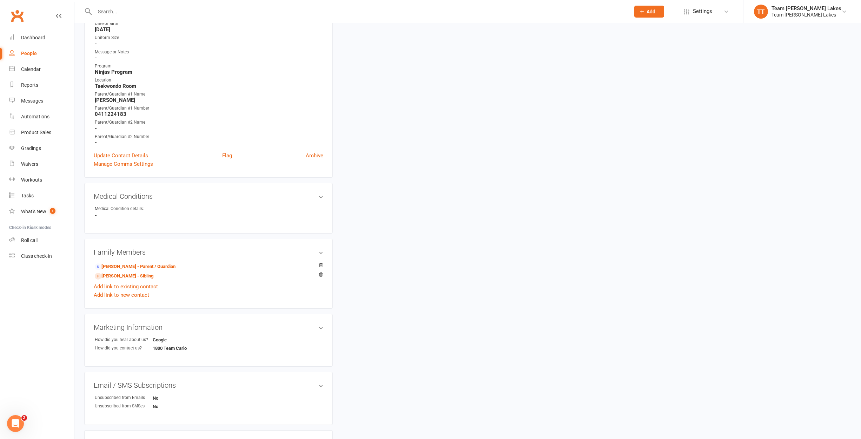
scroll to position [185, 0]
click at [31, 70] on div "Calendar" at bounding box center [31, 69] width 20 height 6
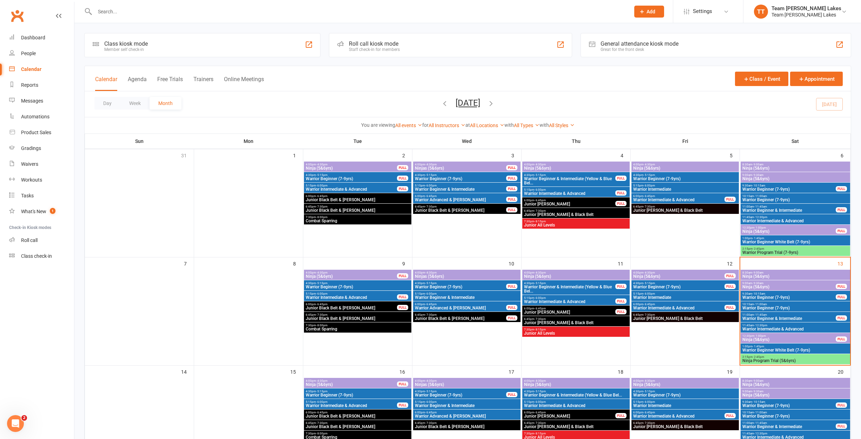
click at [790, 358] on span "Ninja Program Trial (5&6yrs)" at bounding box center [795, 360] width 107 height 4
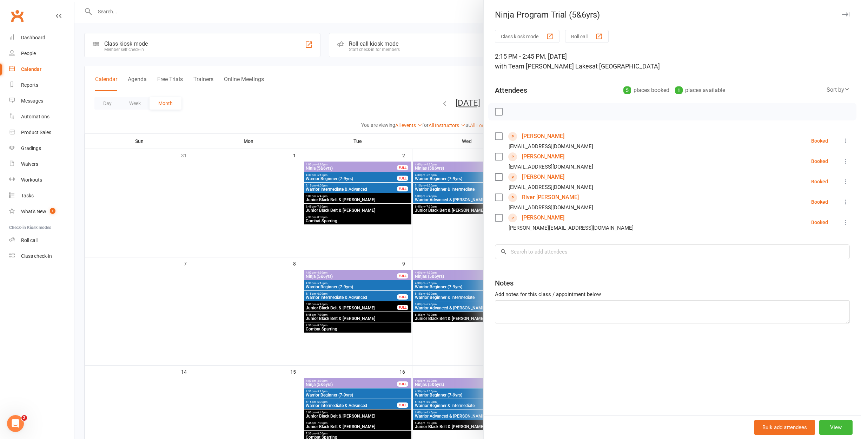
click at [529, 197] on link "River Kirby" at bounding box center [550, 197] width 57 height 11
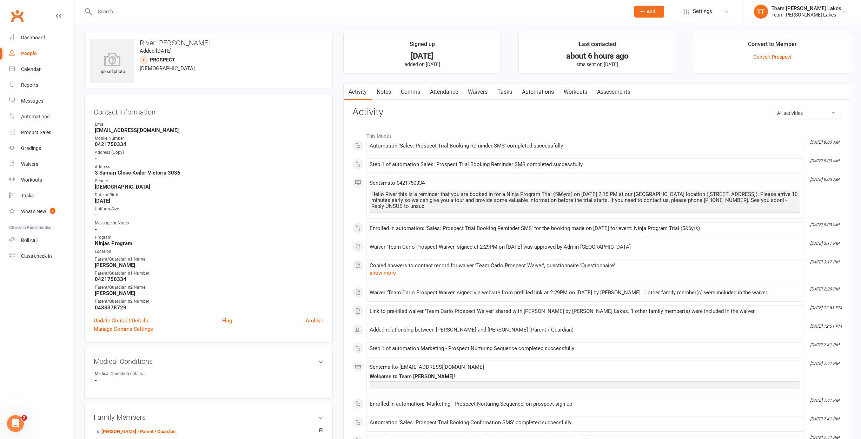
click at [482, 93] on link "Waivers" at bounding box center [477, 92] width 29 height 16
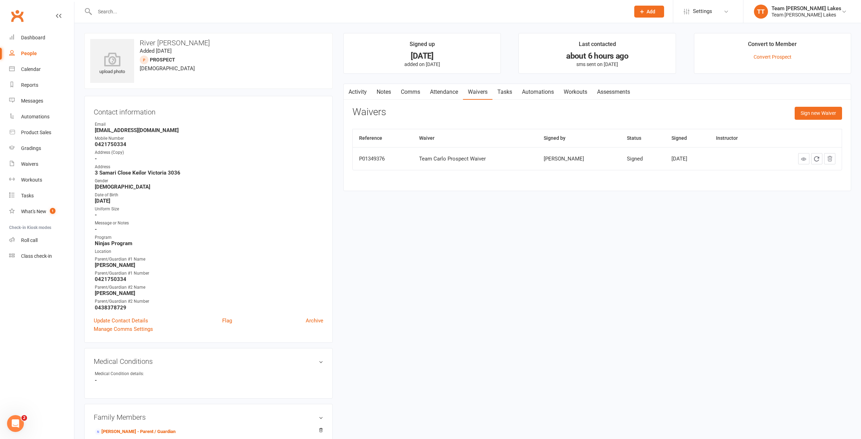
click at [35, 68] on div "Calendar" at bounding box center [31, 69] width 20 height 6
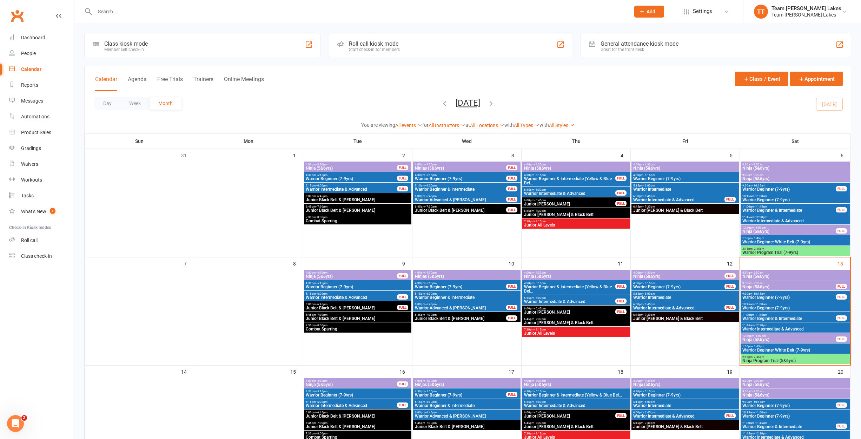
click at [775, 359] on span "Ninja Program Trial (5&6yrs)" at bounding box center [795, 360] width 107 height 4
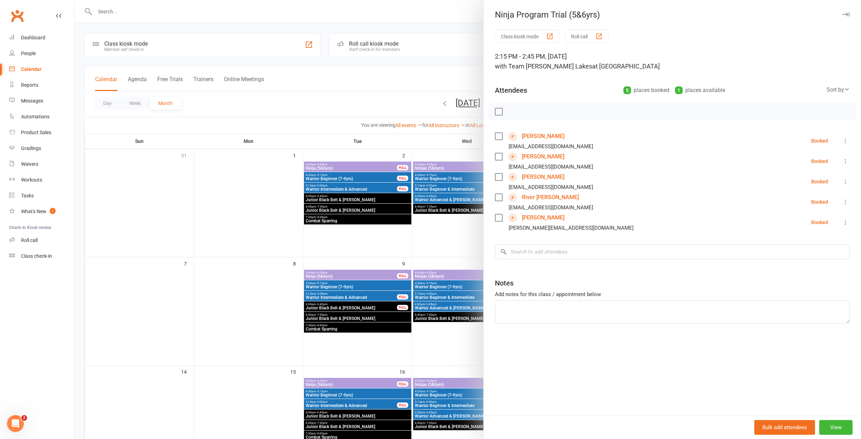
click at [540, 218] on link "Cade Zanetti" at bounding box center [543, 217] width 42 height 11
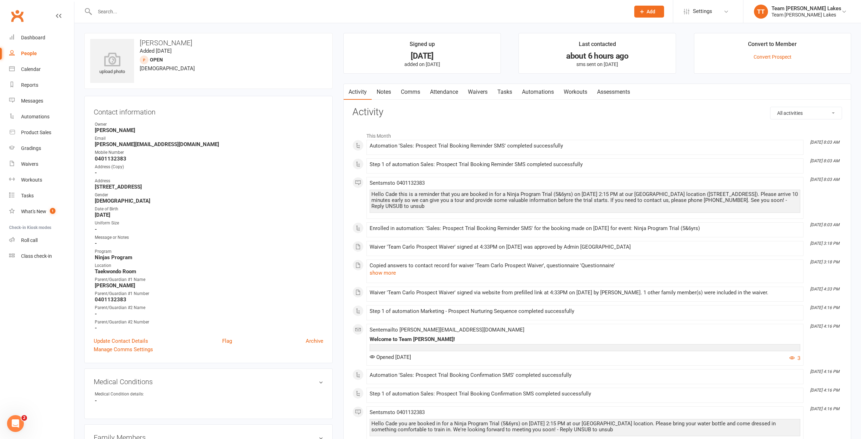
click at [477, 94] on link "Waivers" at bounding box center [477, 92] width 29 height 16
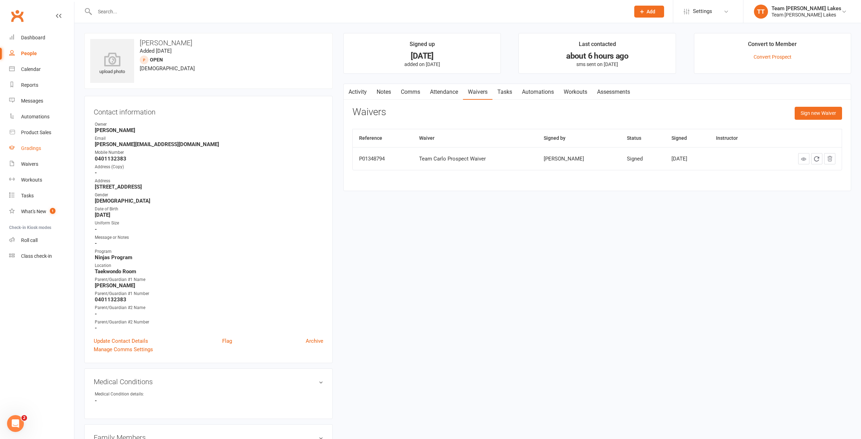
click at [31, 147] on div "Gradings" at bounding box center [31, 148] width 20 height 6
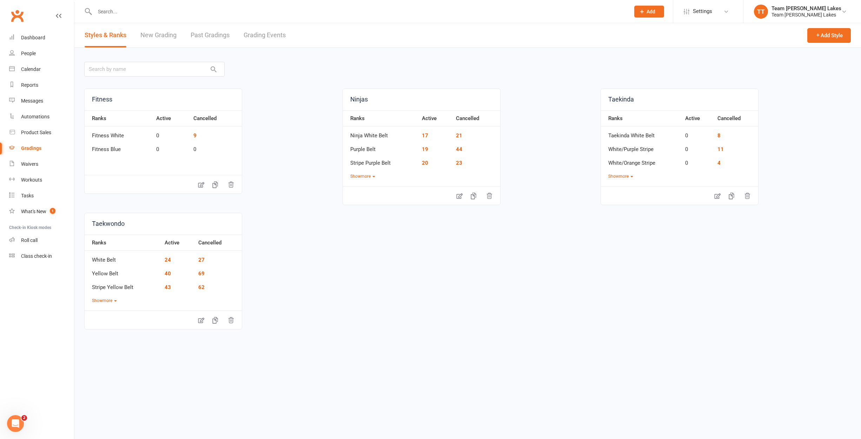
click at [256, 38] on link "Grading Events" at bounding box center [265, 35] width 42 height 24
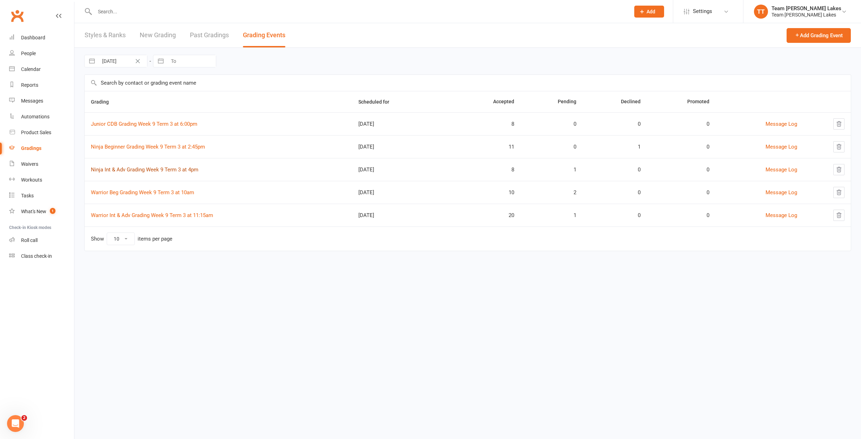
click at [135, 170] on link "Ninja Int & Adv Grading Week 9 Term 3 at 4pm" at bounding box center [144, 169] width 107 height 6
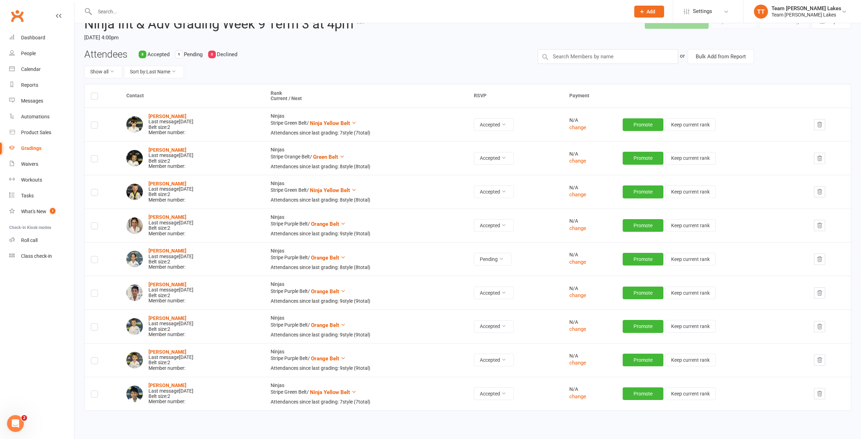
scroll to position [77, 0]
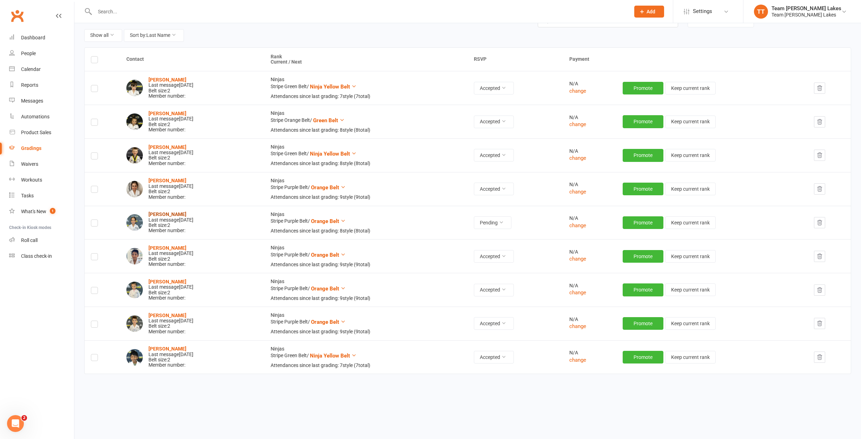
click at [169, 211] on strong "[PERSON_NAME]" at bounding box center [167, 214] width 38 height 6
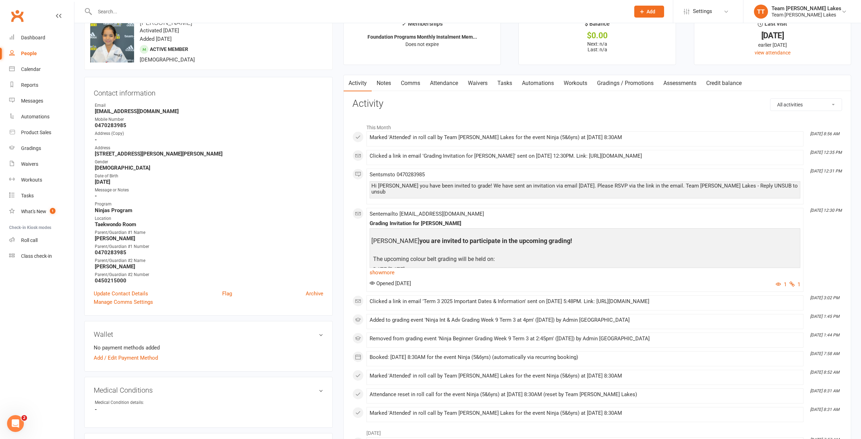
scroll to position [20, 0]
click at [33, 67] on div "Calendar" at bounding box center [31, 69] width 20 height 6
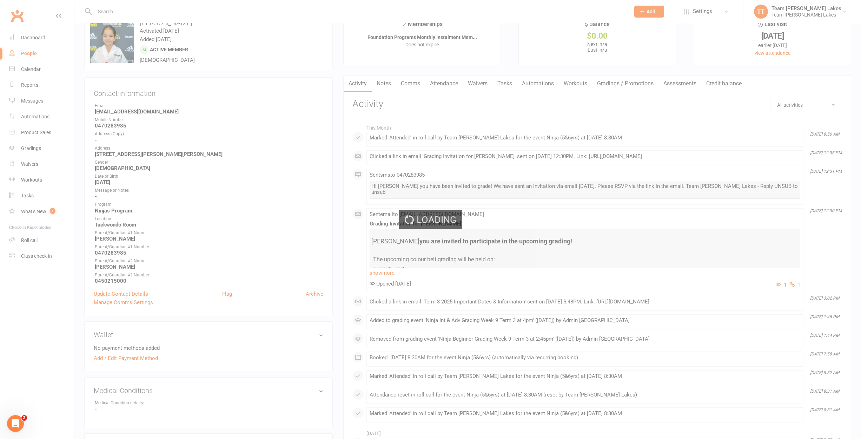
scroll to position [18, 0]
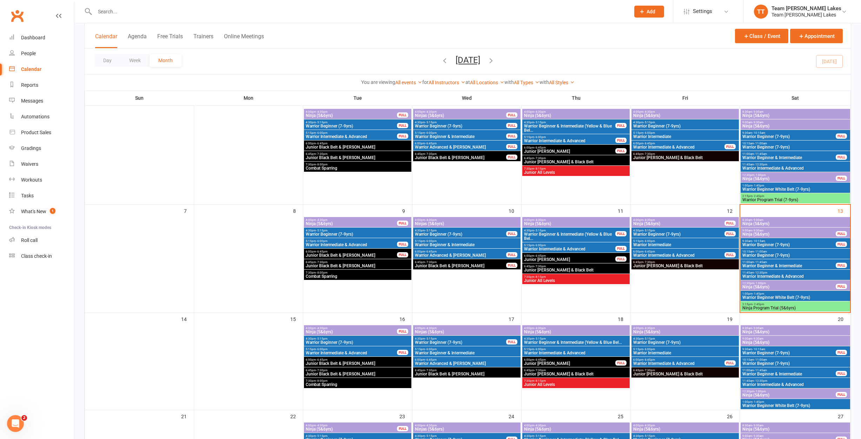
scroll to position [52, 0]
click at [776, 308] on span "Ninja Program Trial (5&6yrs)" at bounding box center [795, 308] width 107 height 4
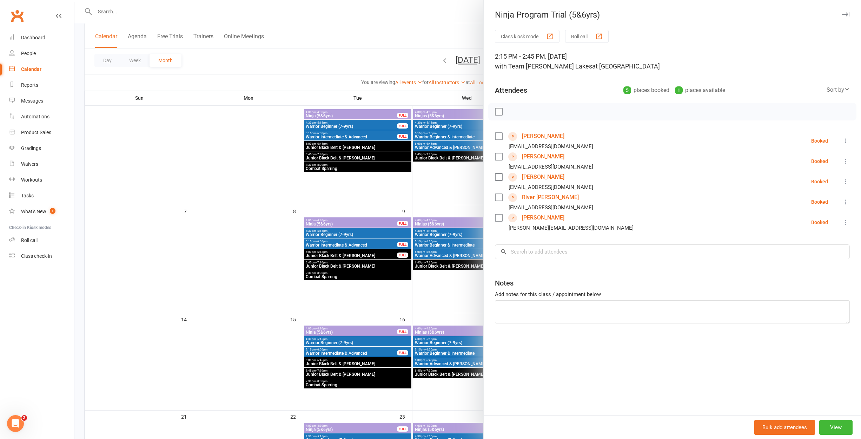
click at [540, 137] on link "Mila Cagoroski" at bounding box center [543, 136] width 42 height 11
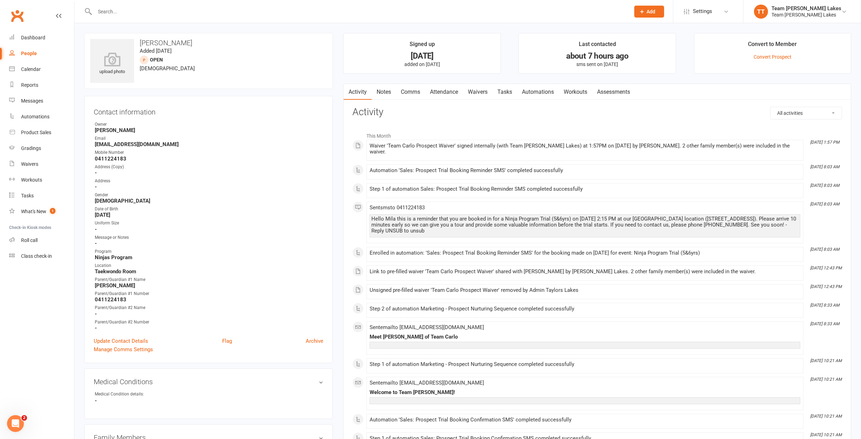
click at [36, 68] on div "Calendar" at bounding box center [31, 69] width 20 height 6
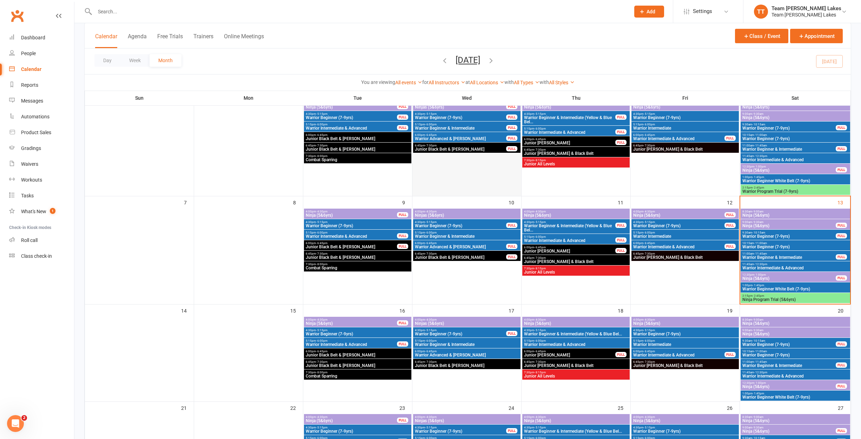
scroll to position [61, 0]
click at [596, 320] on span "4:00pm - 4:30pm" at bounding box center [576, 319] width 105 height 3
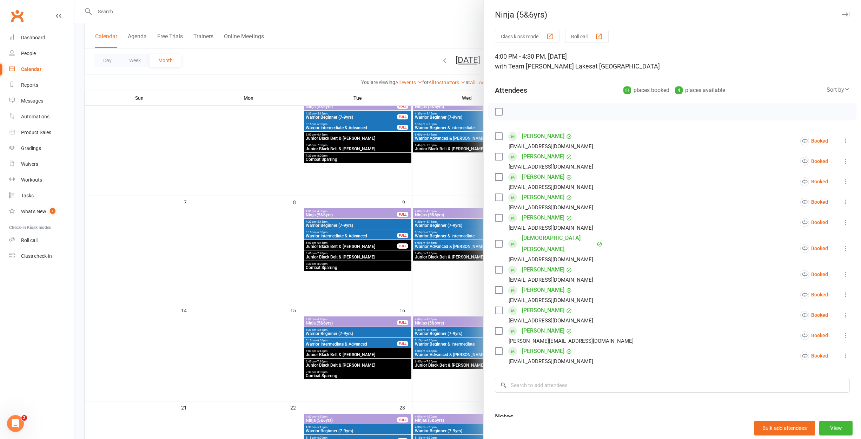
click at [408, 302] on div at bounding box center [467, 219] width 787 height 439
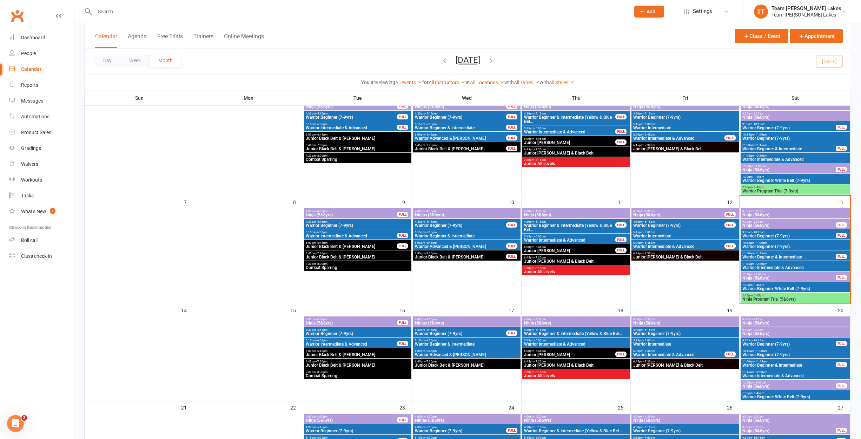
click at [589, 319] on span "4:00pm - 4:30pm" at bounding box center [576, 319] width 105 height 3
